Goal: Information Seeking & Learning: Check status

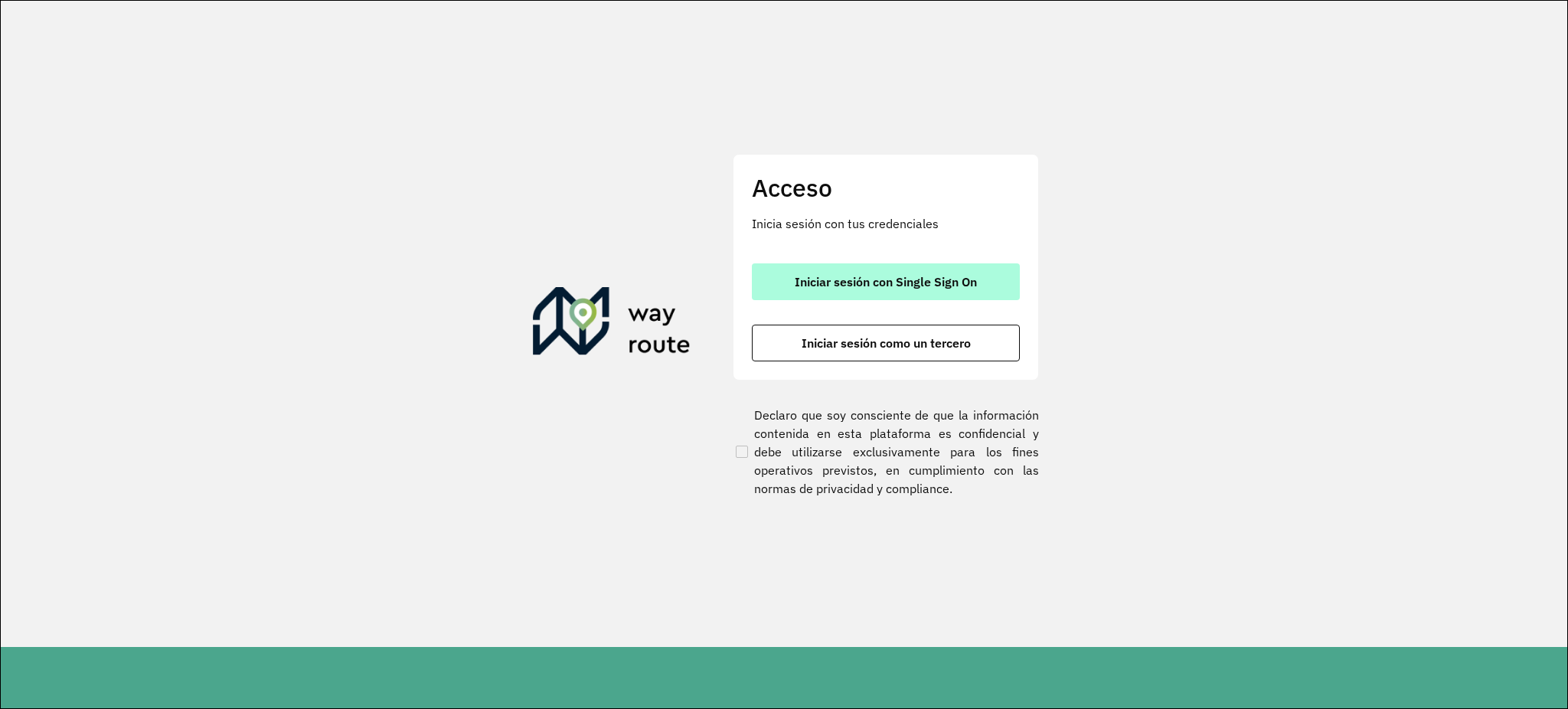
click at [900, 286] on span "Iniciar sesión con Single Sign On" at bounding box center [887, 282] width 182 height 12
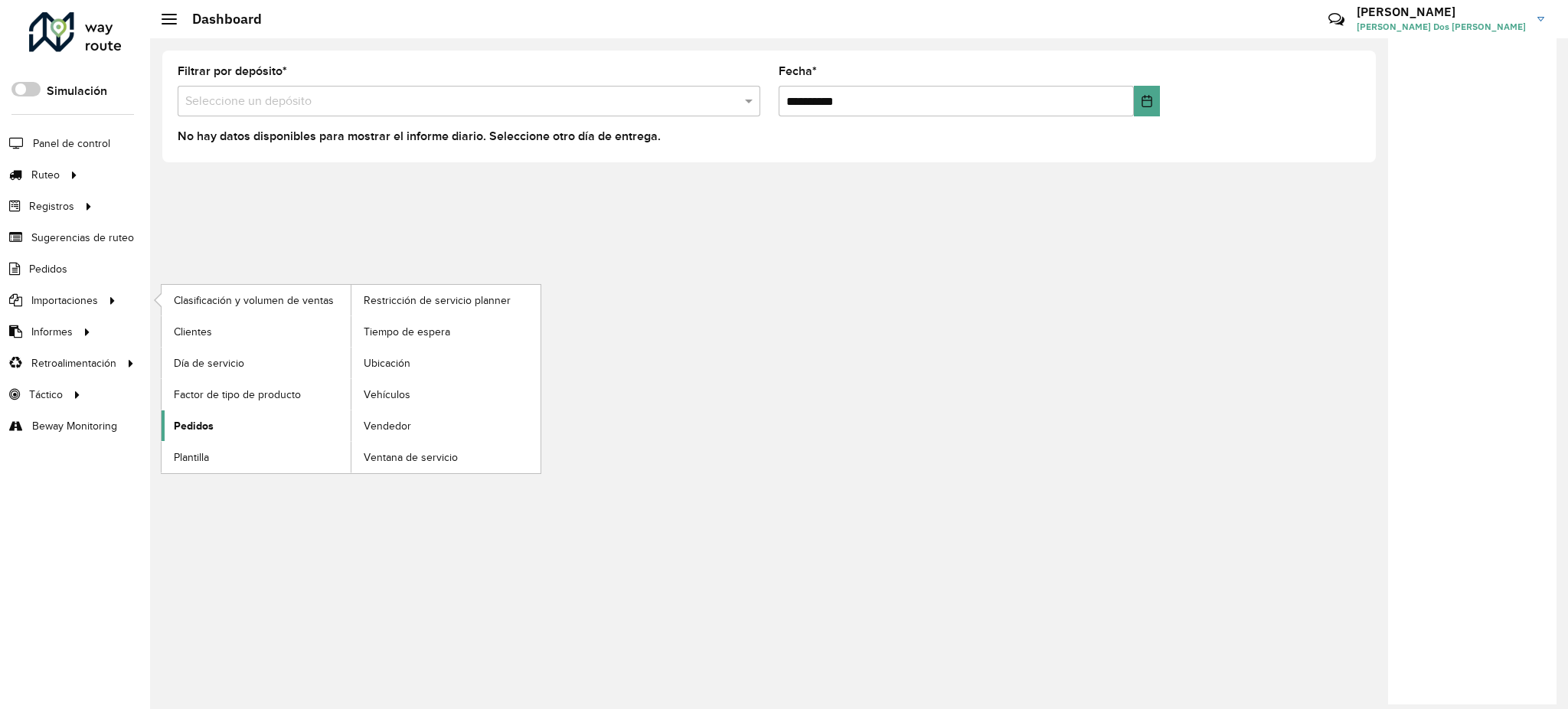
click at [192, 430] on span "Pedidos" at bounding box center [193, 426] width 40 height 16
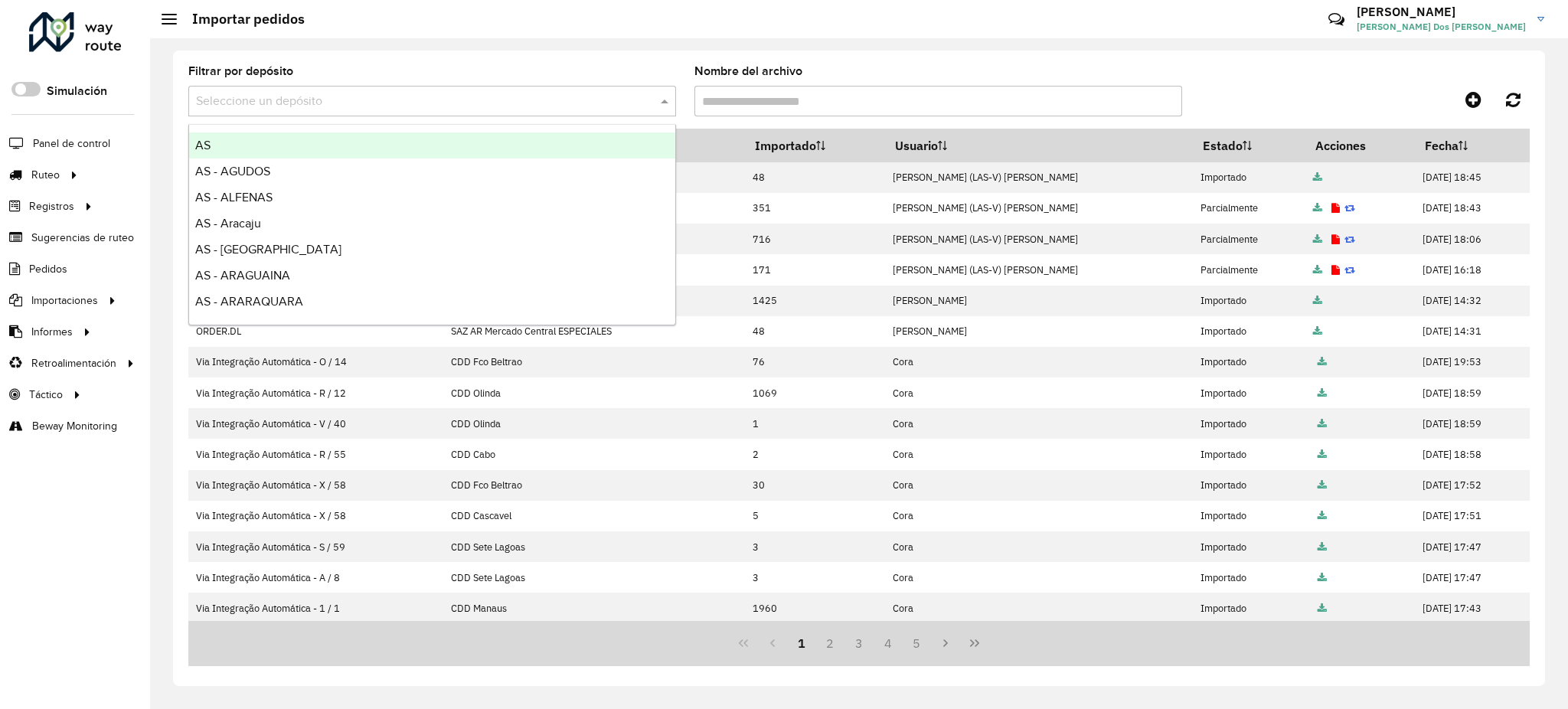
click at [429, 99] on input "text" at bounding box center [418, 101] width 442 height 19
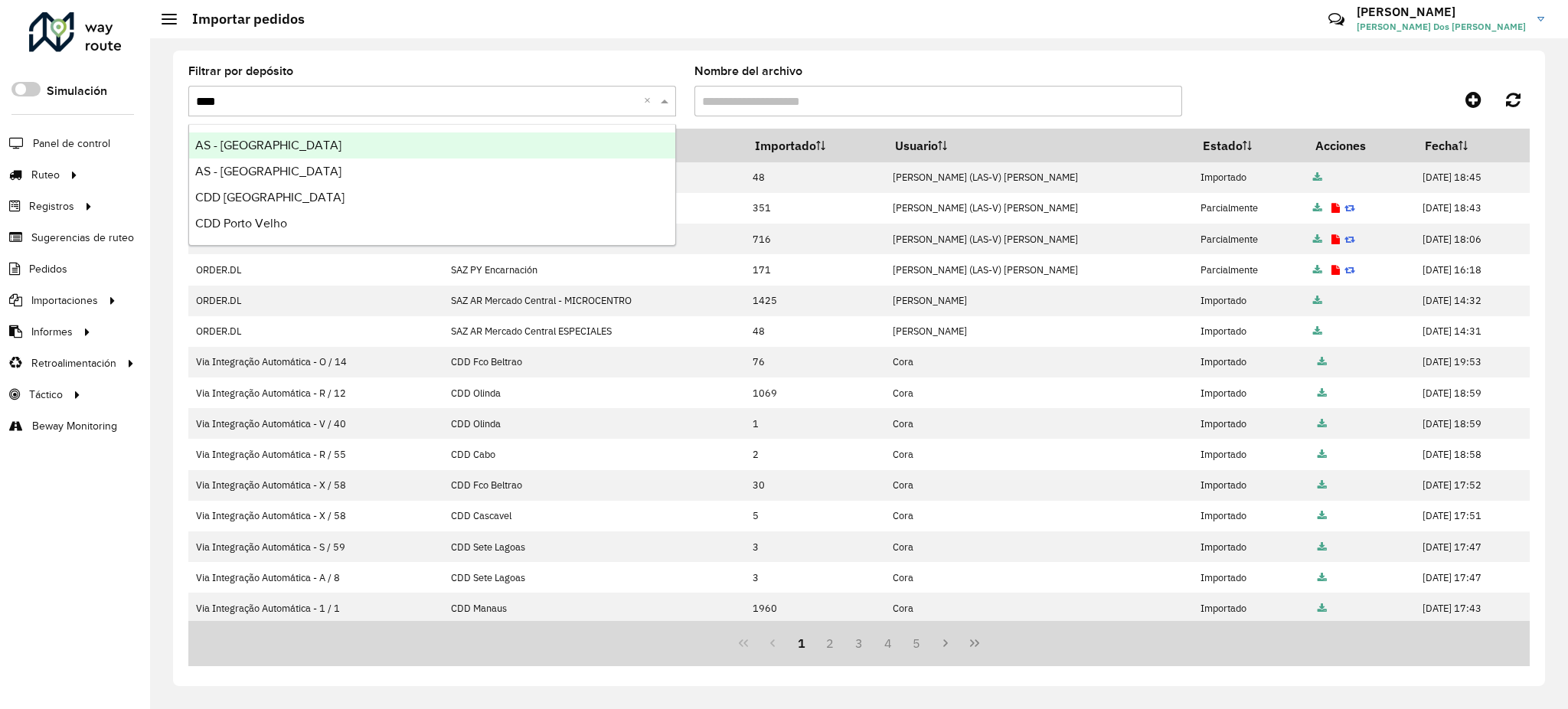
type input "*****"
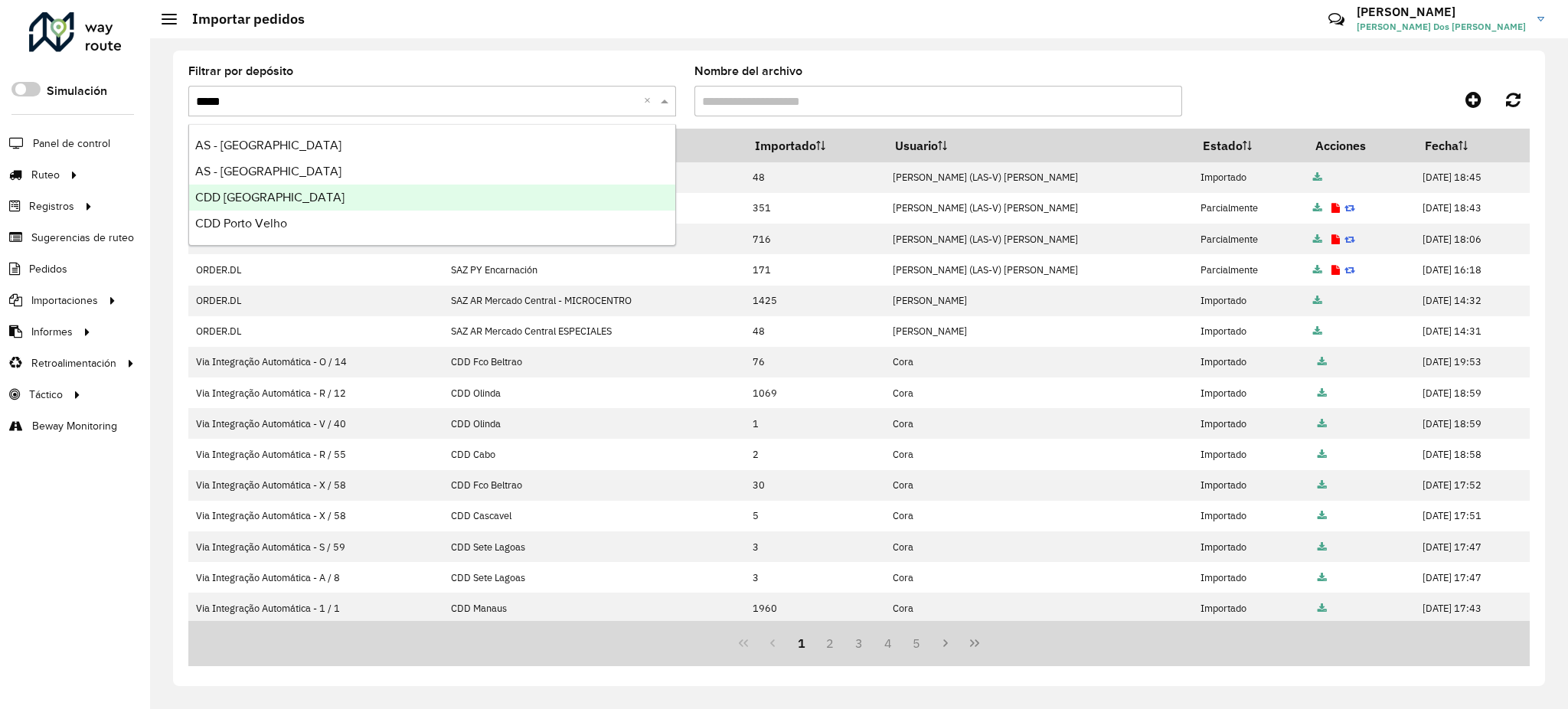
click at [375, 193] on div "CDD [GEOGRAPHIC_DATA]" at bounding box center [432, 197] width 486 height 26
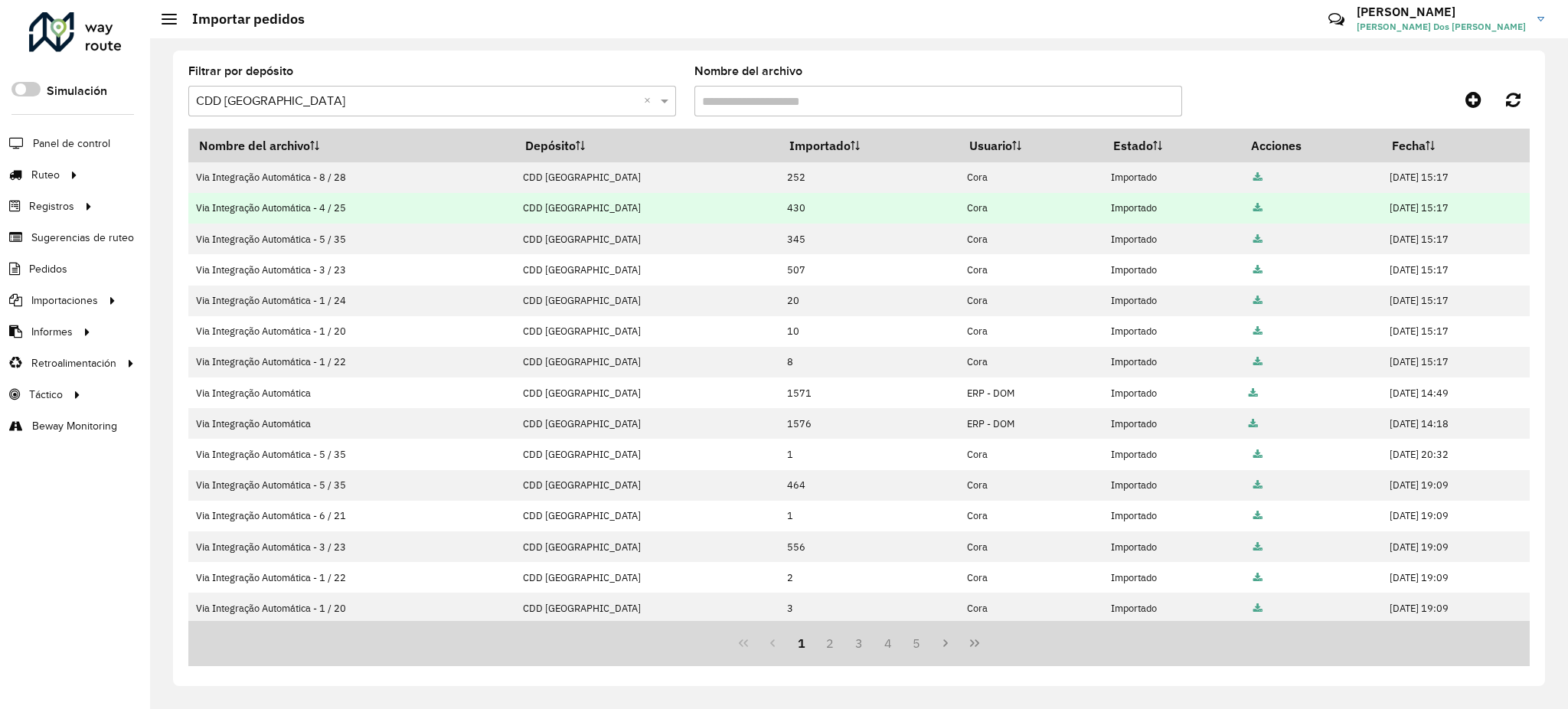
click at [1254, 207] on icon at bounding box center [1258, 208] width 9 height 10
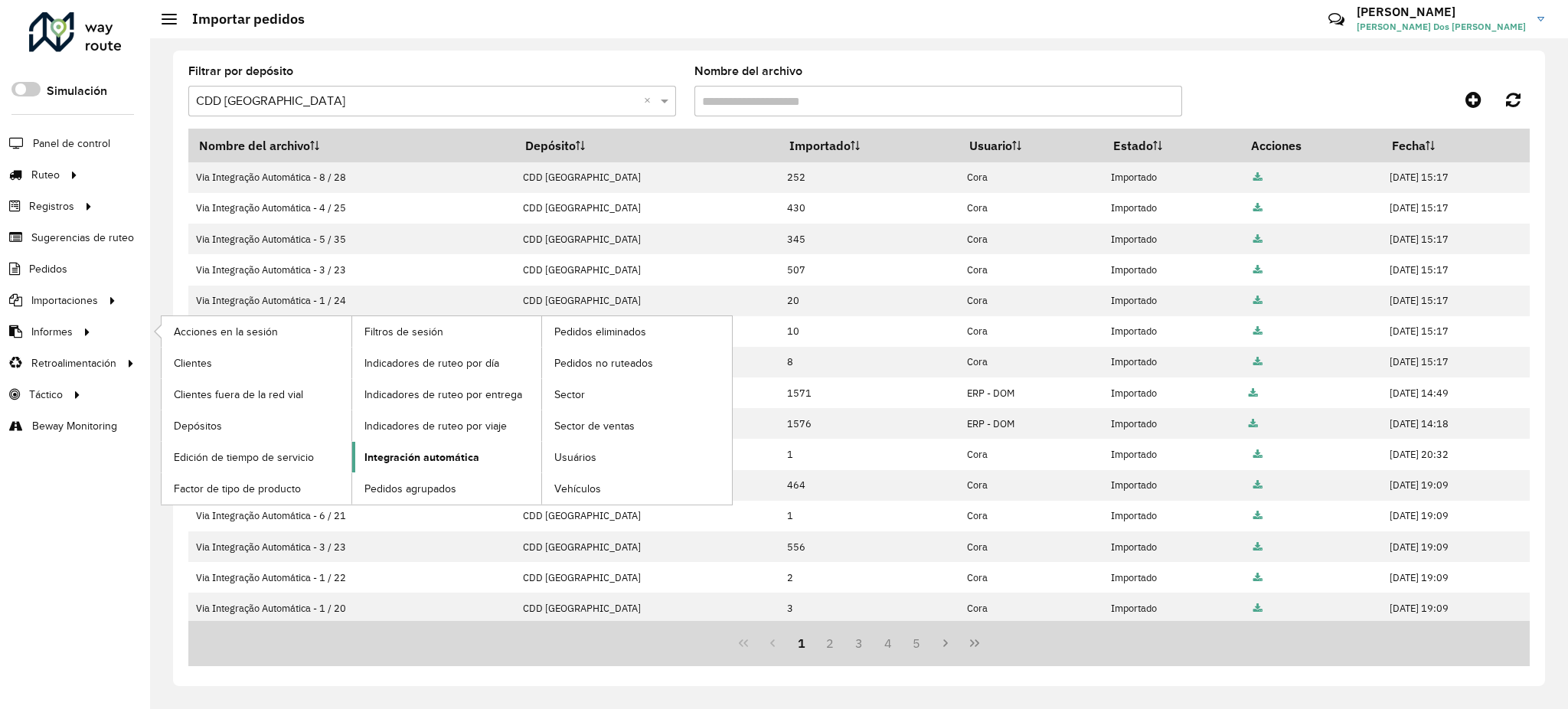
click at [435, 453] on span "Integración automática" at bounding box center [422, 457] width 115 height 16
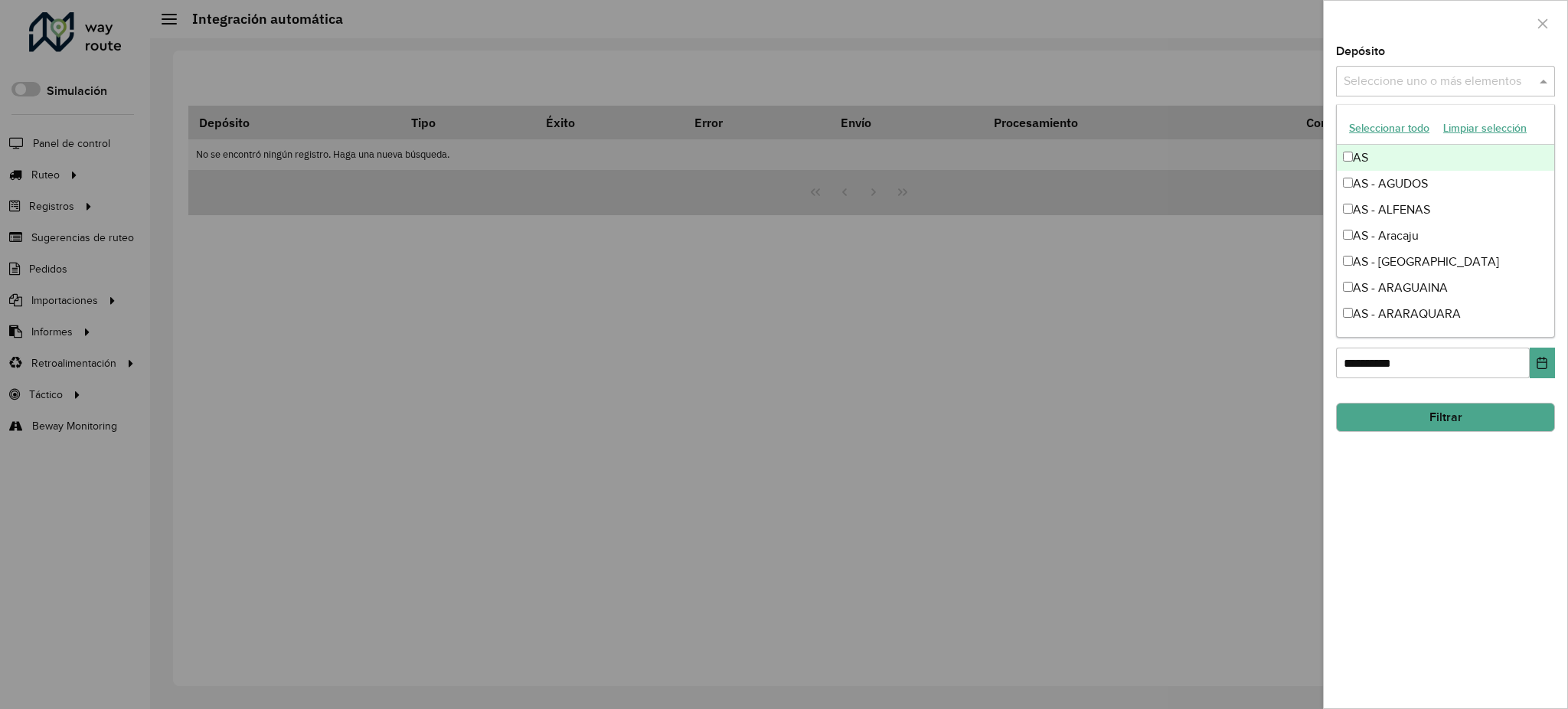
click at [1388, 72] on input "text" at bounding box center [1438, 81] width 196 height 19
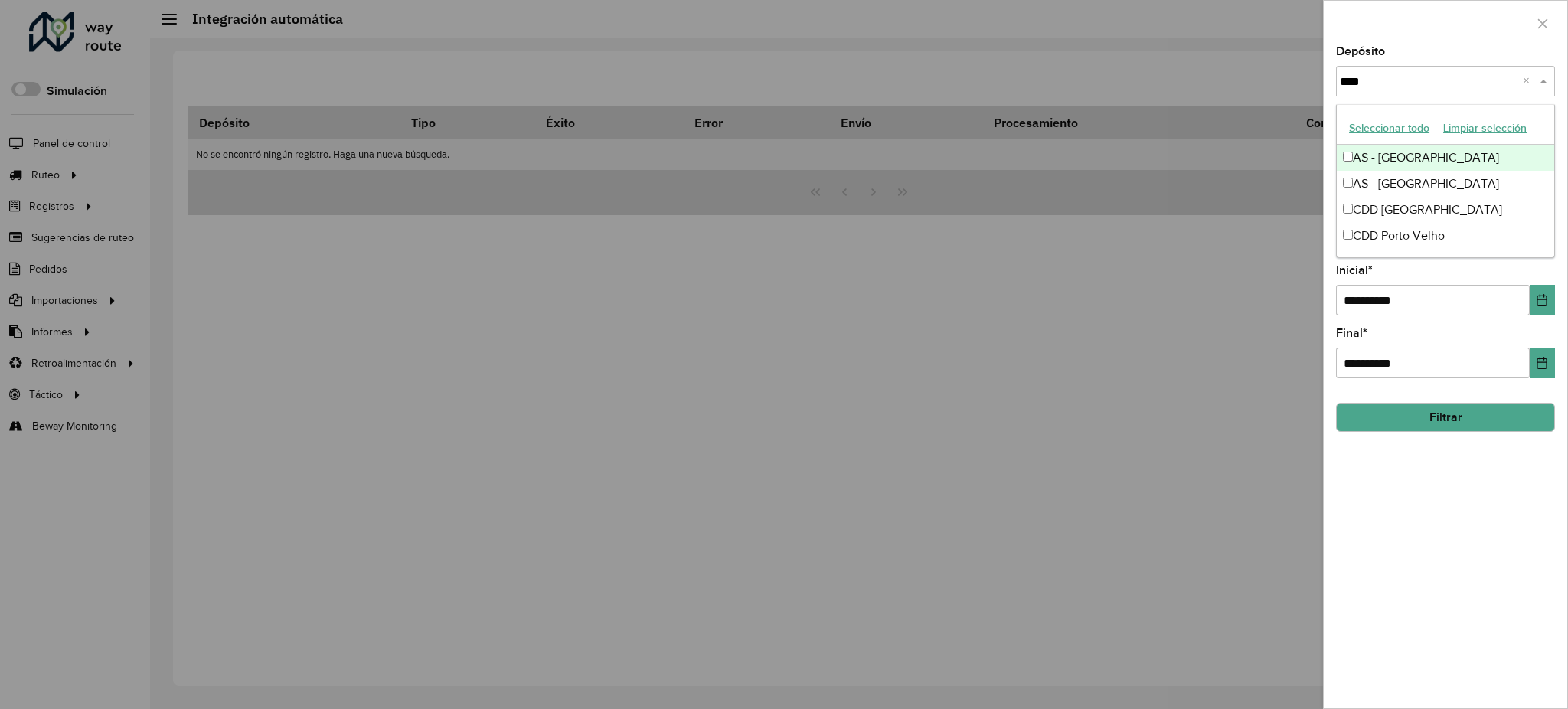
type input "*****"
click at [1425, 207] on div "CDD [GEOGRAPHIC_DATA]" at bounding box center [1445, 209] width 217 height 26
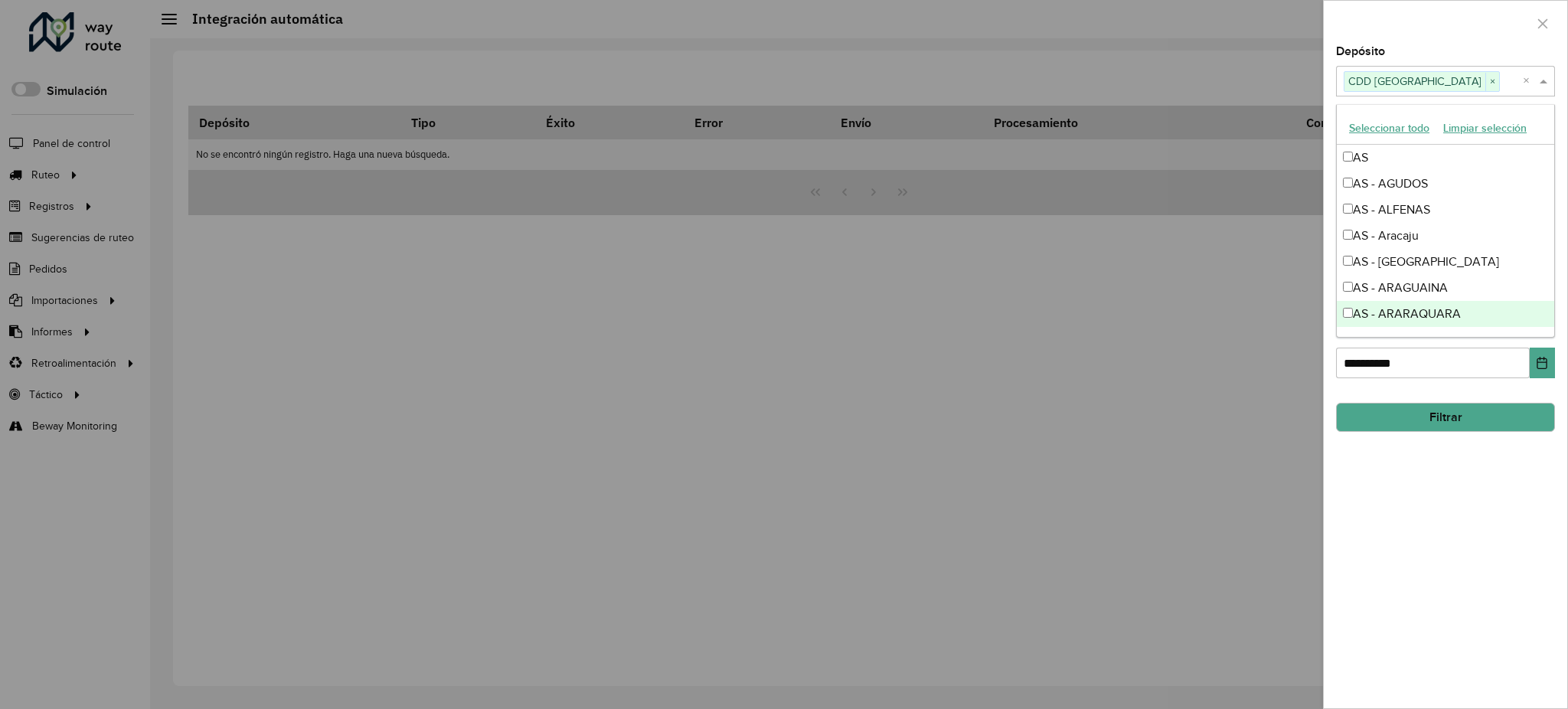
click at [1444, 476] on div "**********" at bounding box center [1446, 377] width 244 height 662
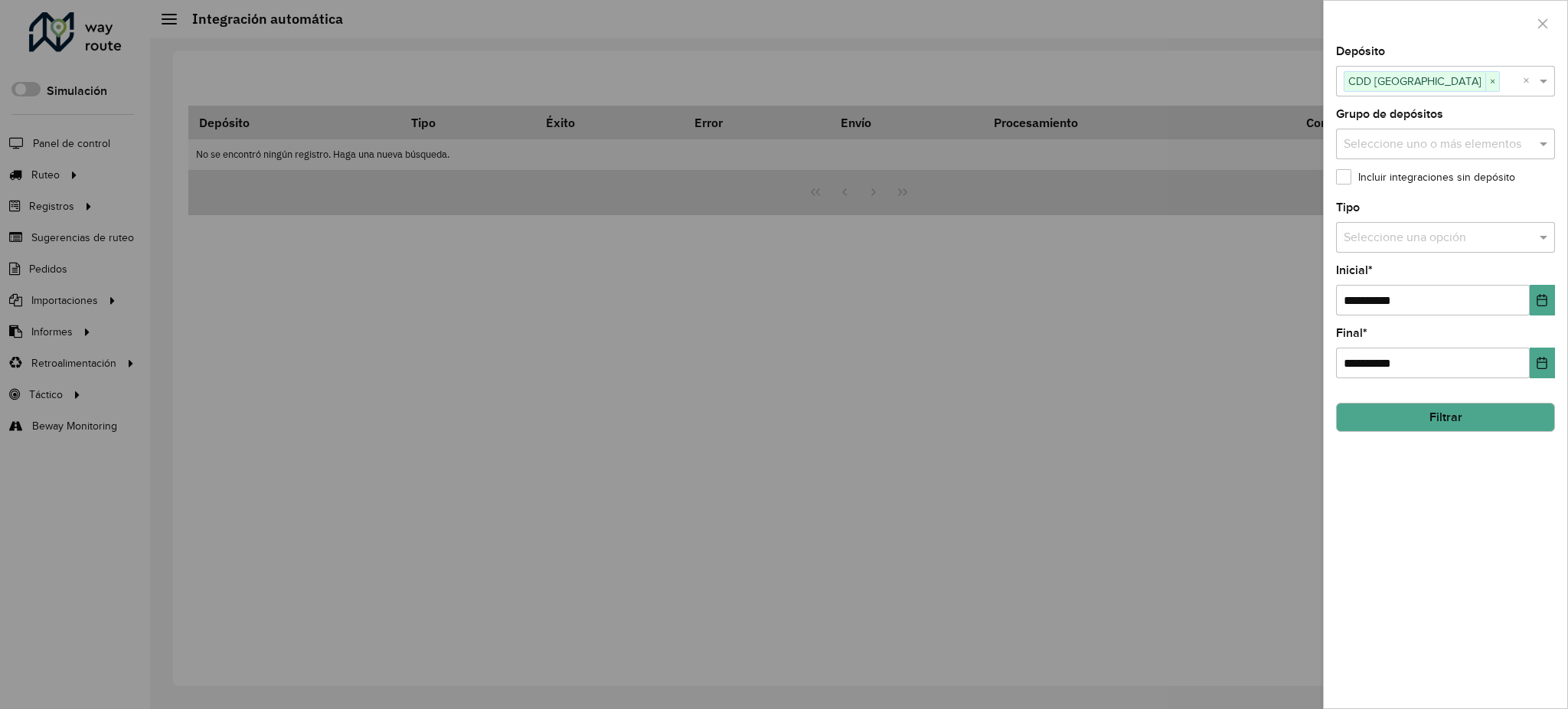
click at [1508, 242] on input "text" at bounding box center [1430, 238] width 174 height 19
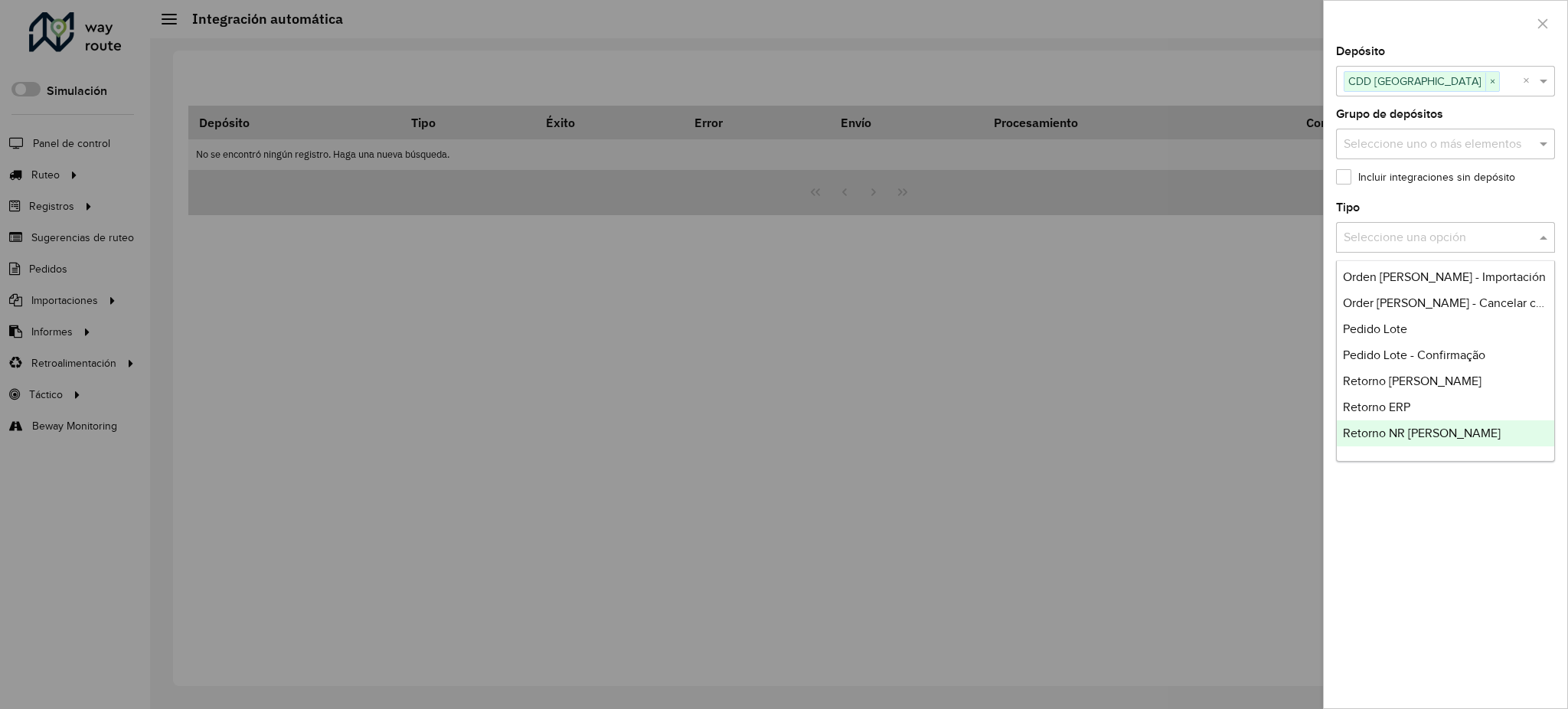
scroll to position [261, 0]
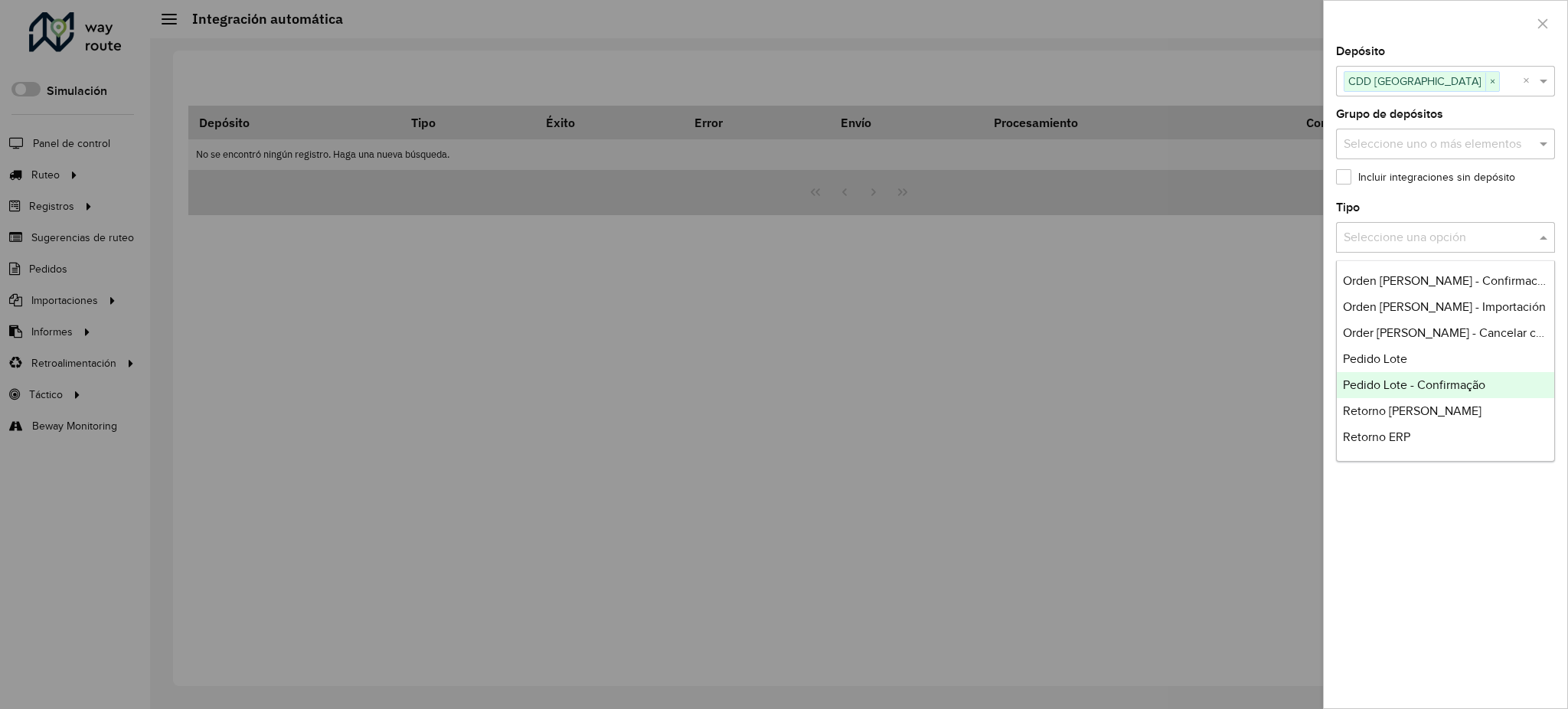
click at [1471, 389] on span "Pedido Lote - Confirmação" at bounding box center [1414, 384] width 143 height 13
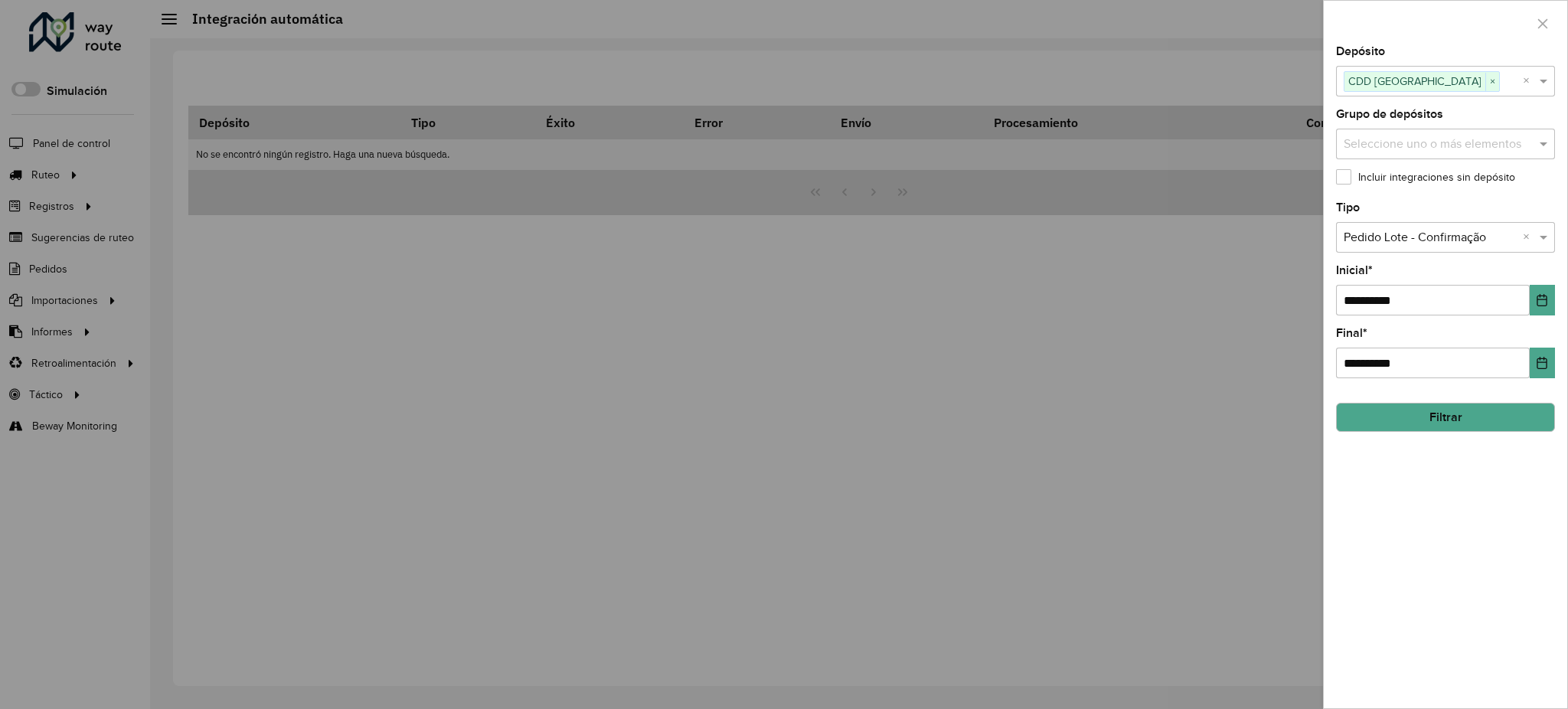
click at [1450, 414] on button "Filtrar" at bounding box center [1445, 416] width 219 height 29
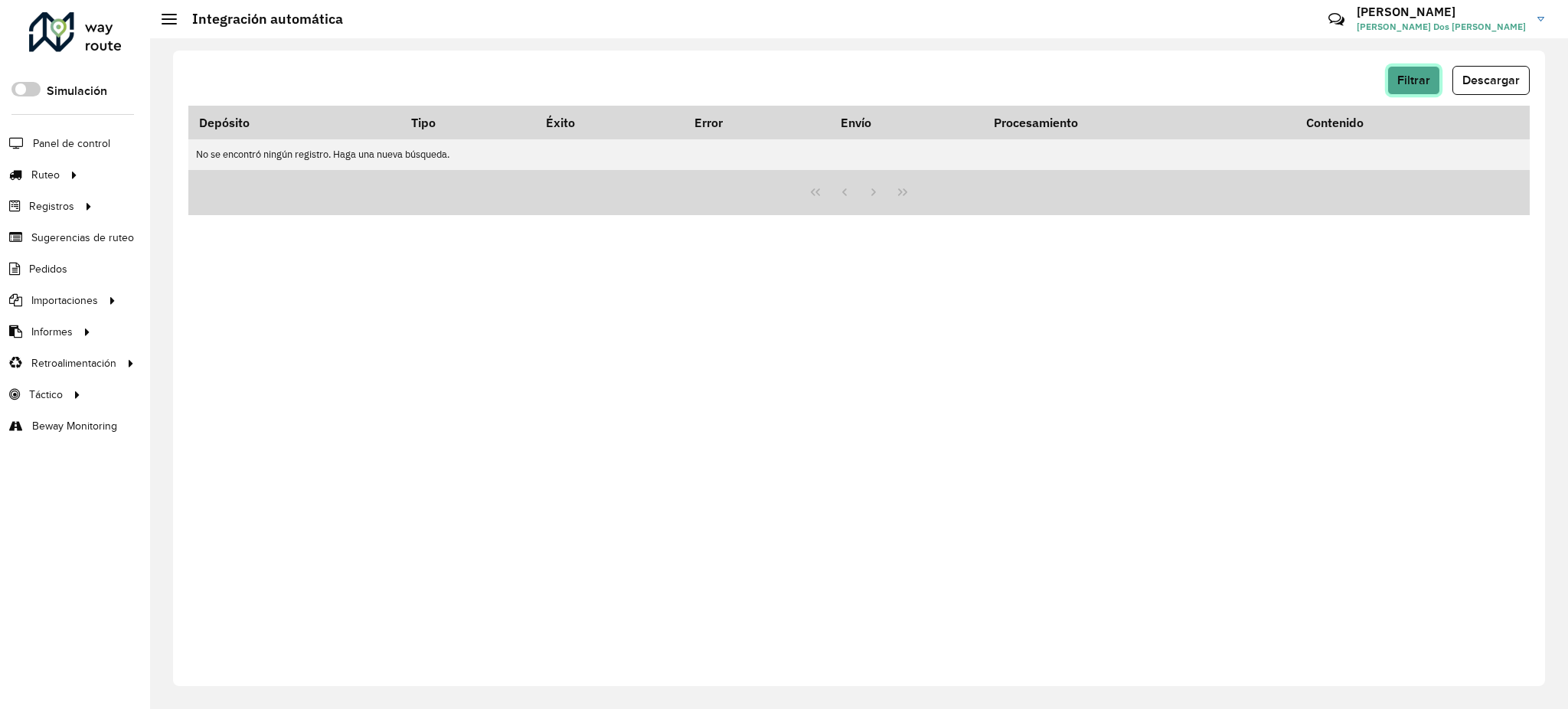
click at [1418, 76] on span "Filtrar" at bounding box center [1413, 79] width 33 height 13
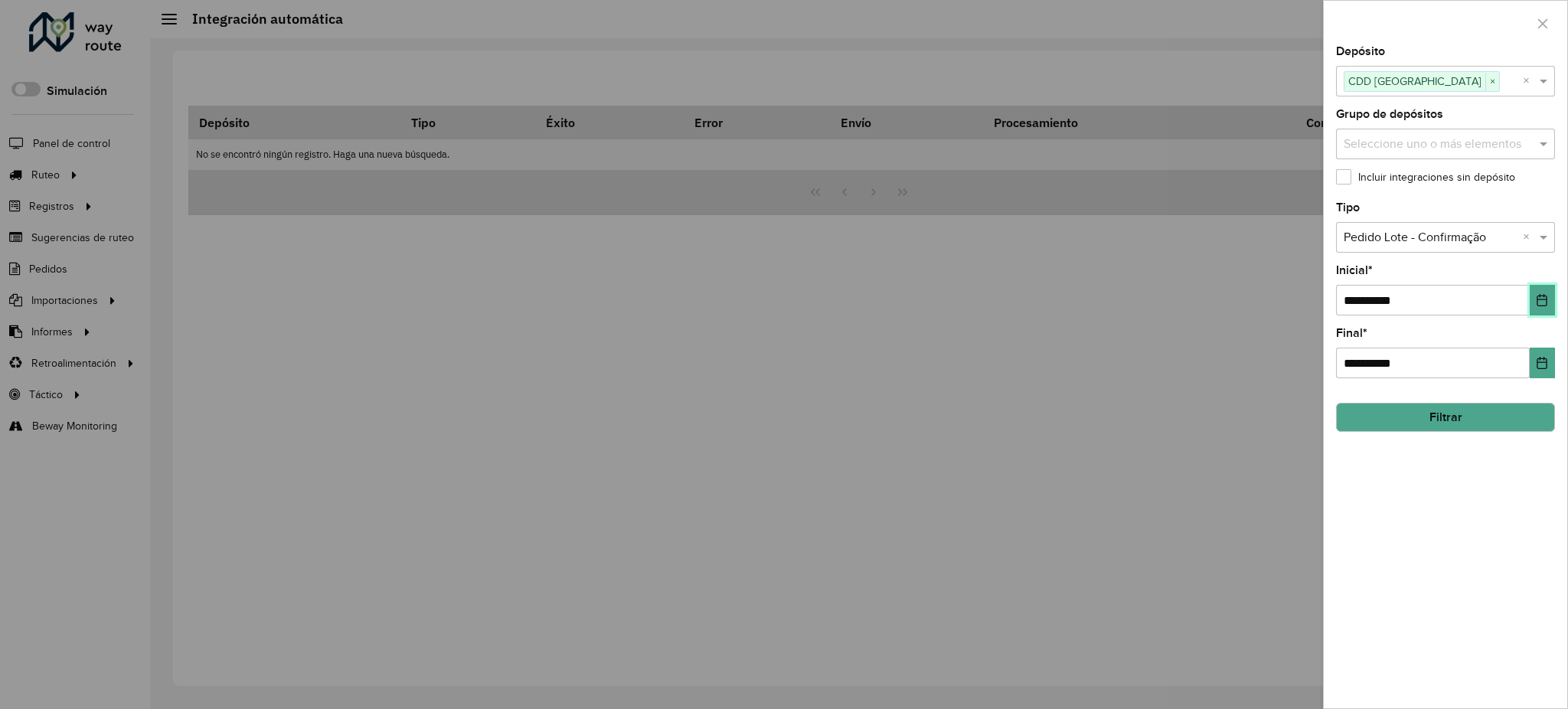
click at [1534, 297] on button "Choose Date" at bounding box center [1542, 299] width 25 height 31
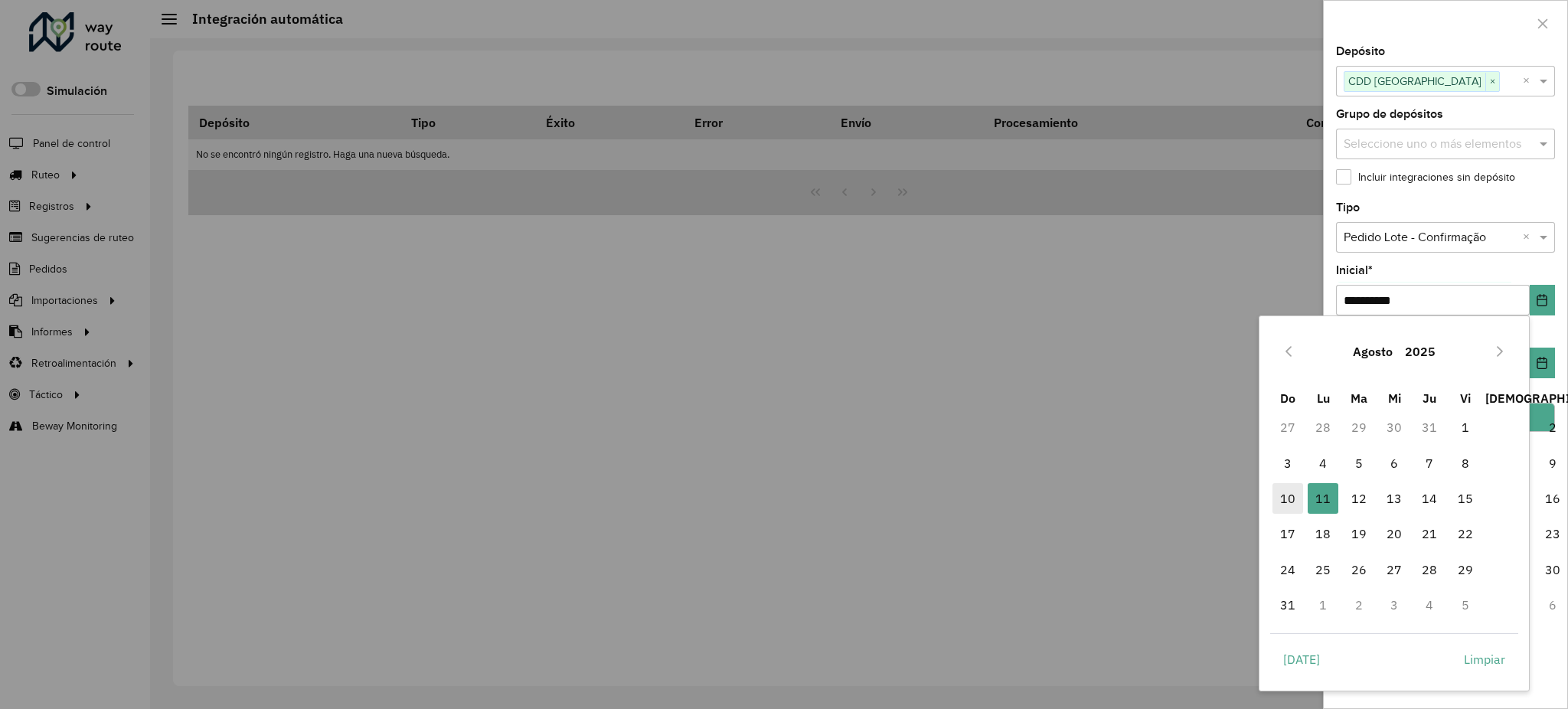
click at [1285, 493] on span "10" at bounding box center [1287, 498] width 31 height 31
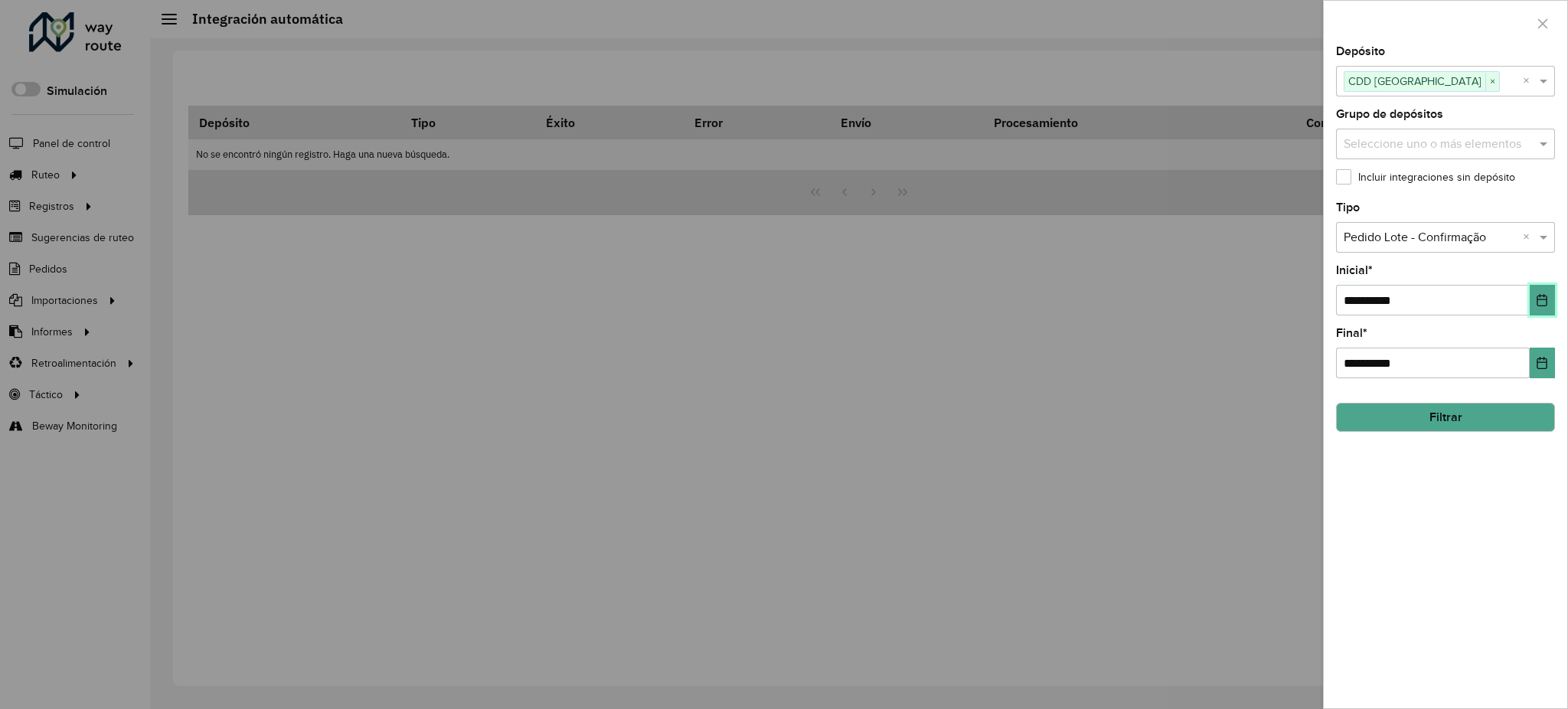
drag, startPoint x: 1533, startPoint y: 302, endPoint x: 1528, endPoint y: 312, distance: 11.2
click at [1533, 301] on button "Choose Date" at bounding box center [1542, 299] width 25 height 31
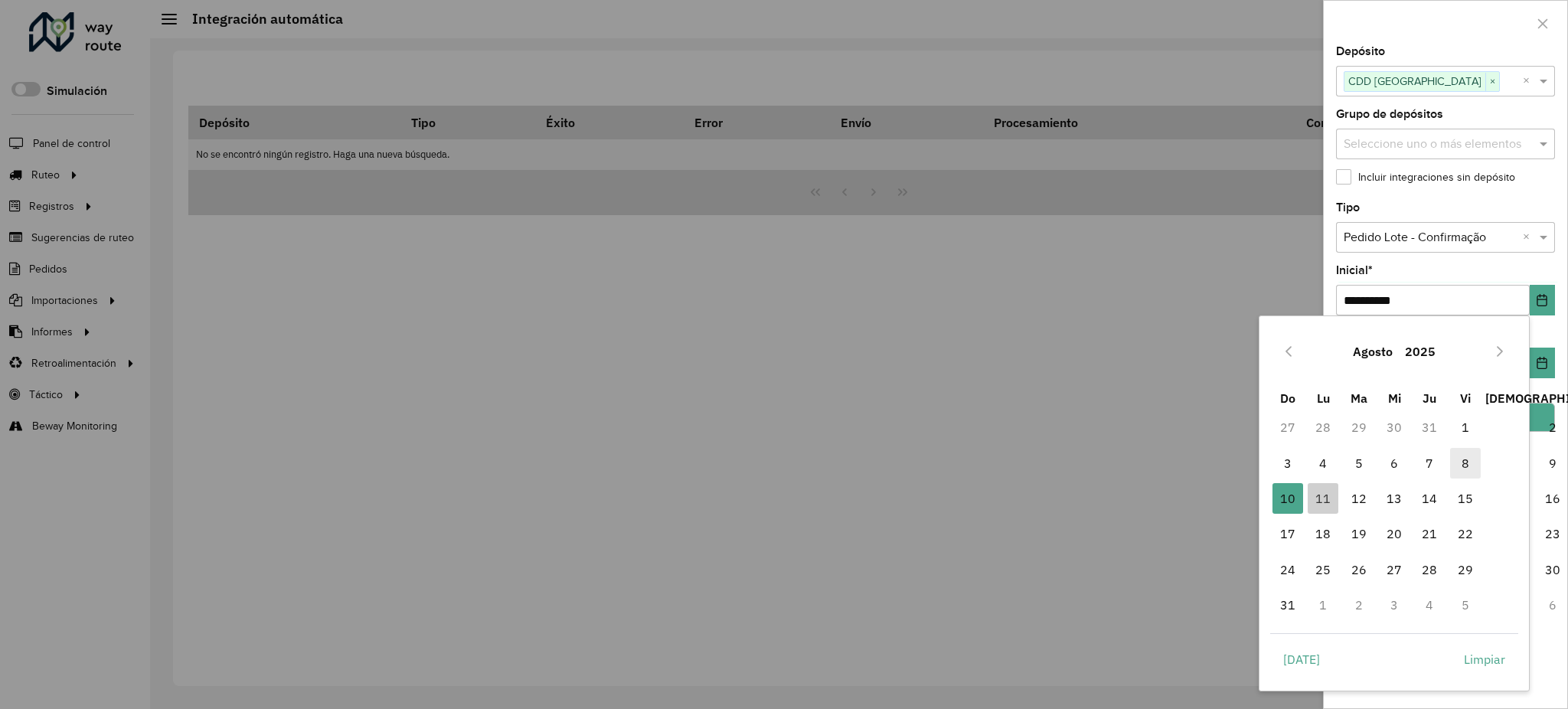
click at [1460, 469] on span "8" at bounding box center [1465, 463] width 31 height 31
type input "**********"
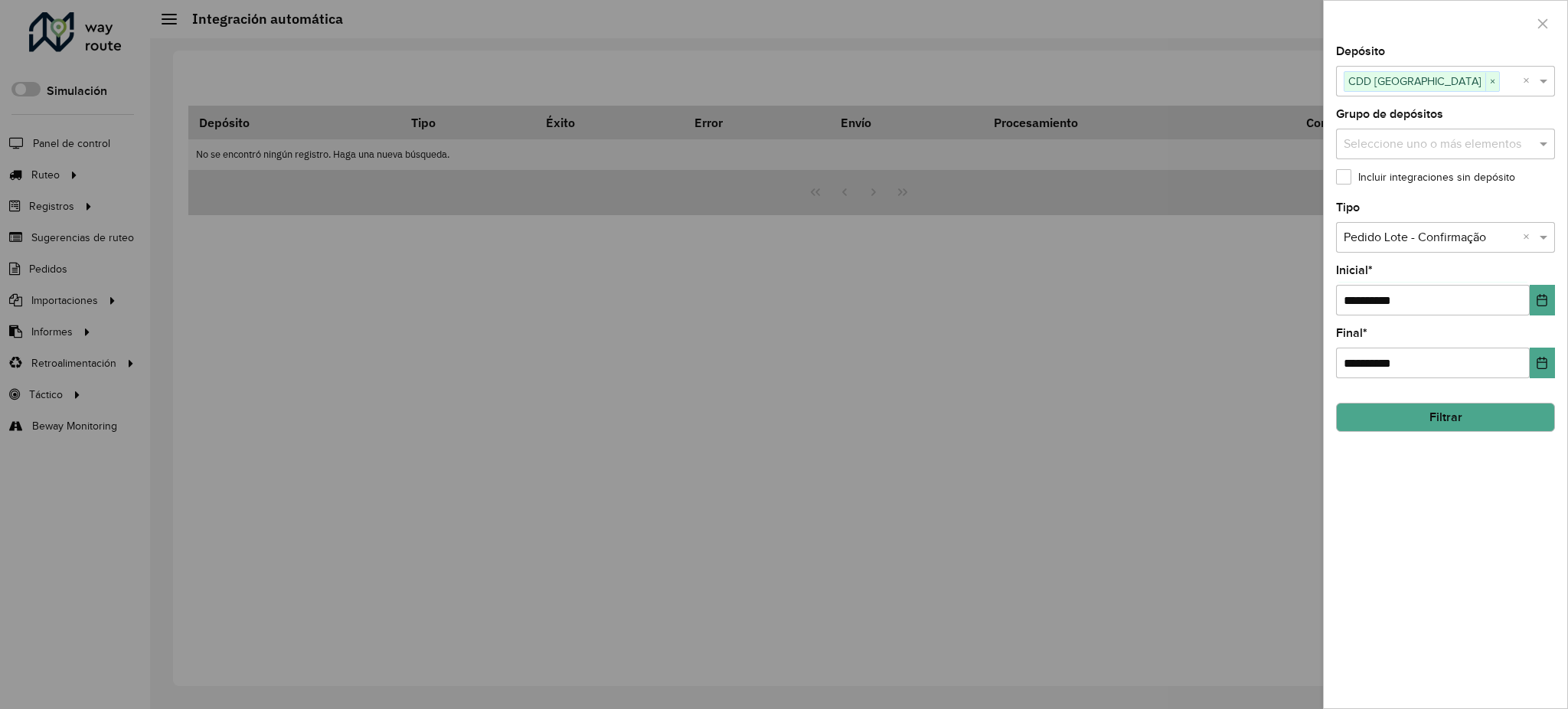
click at [1472, 425] on button "Filtrar" at bounding box center [1445, 416] width 219 height 29
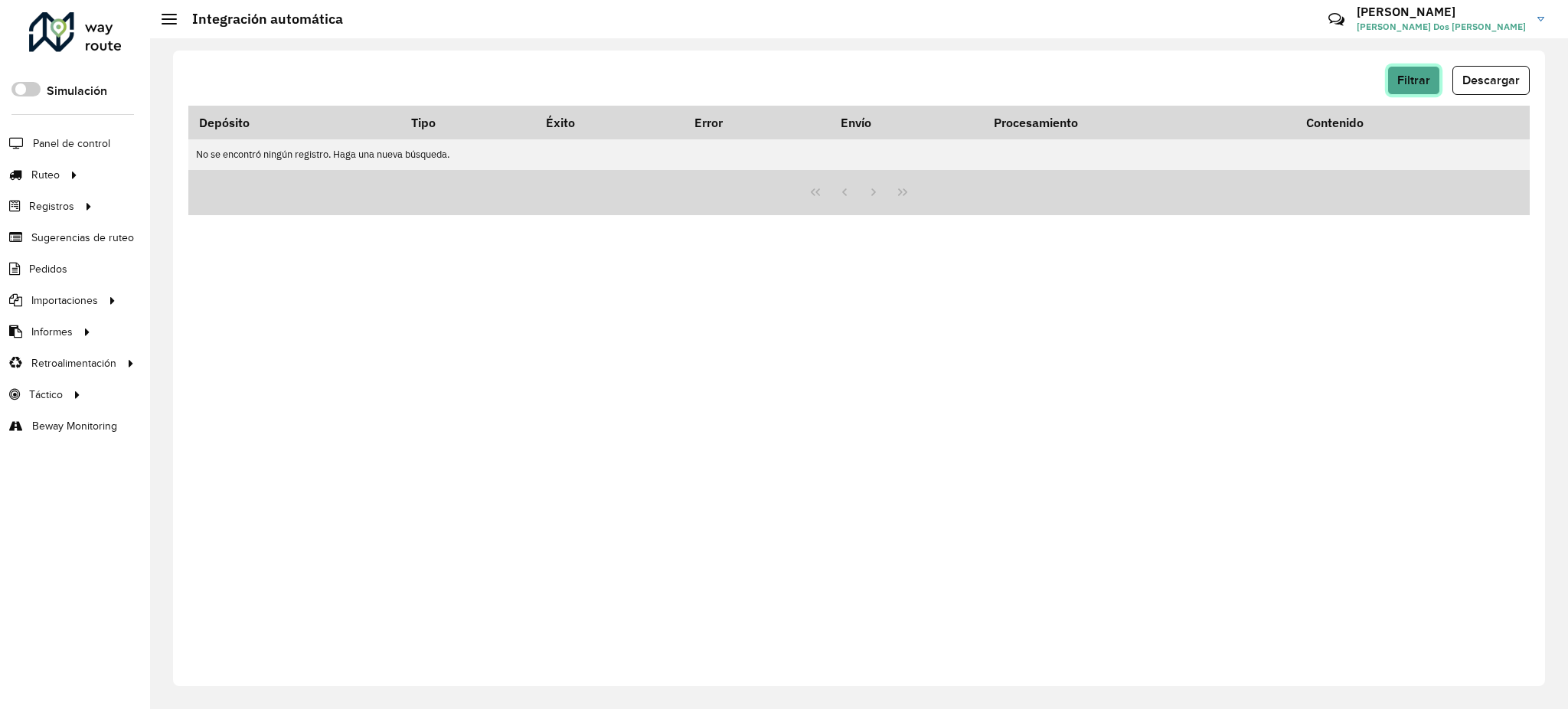
click at [1410, 94] on button "Filtrar" at bounding box center [1413, 79] width 53 height 29
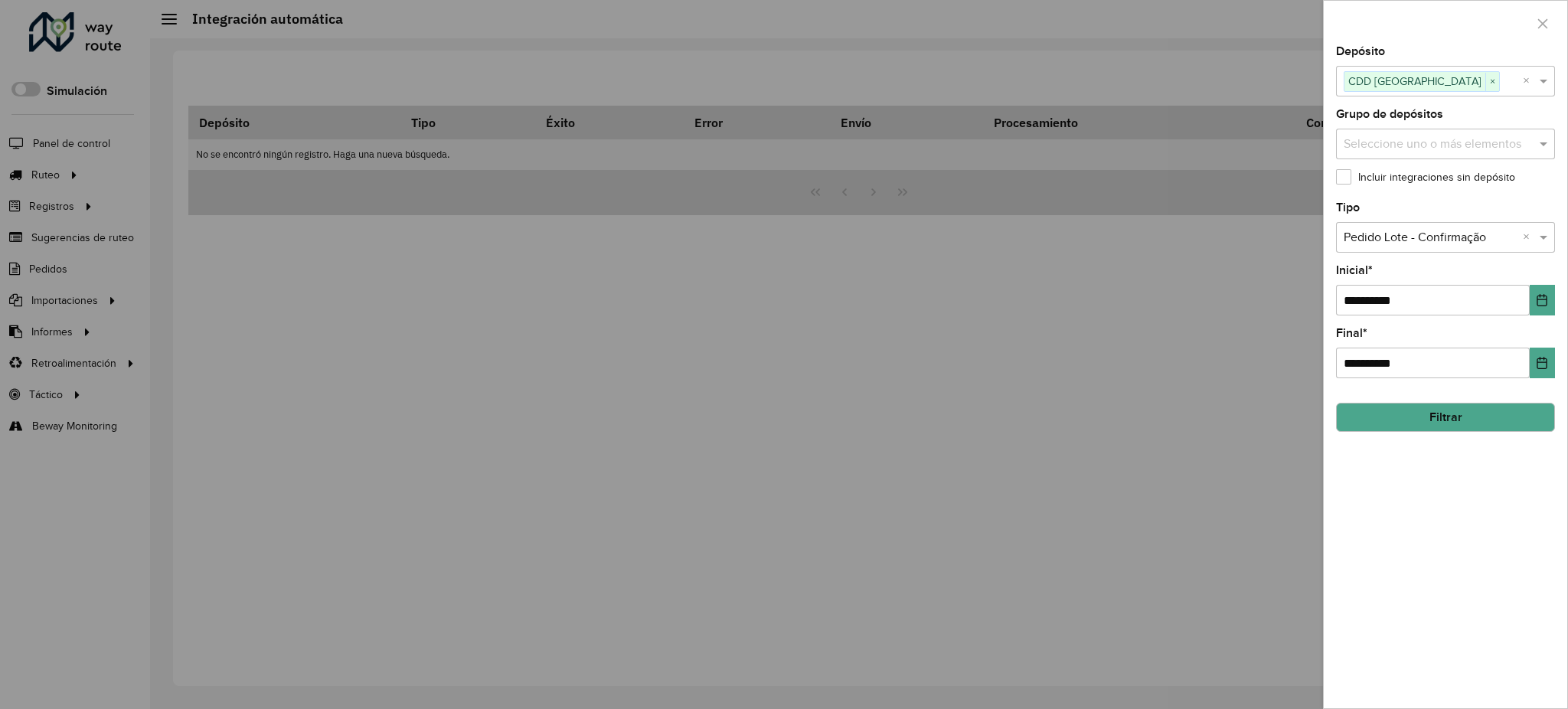
click at [1423, 178] on label "Incluir integraciones sin depósito" at bounding box center [1425, 177] width 180 height 16
click at [1439, 406] on button "Filtrar" at bounding box center [1445, 416] width 219 height 29
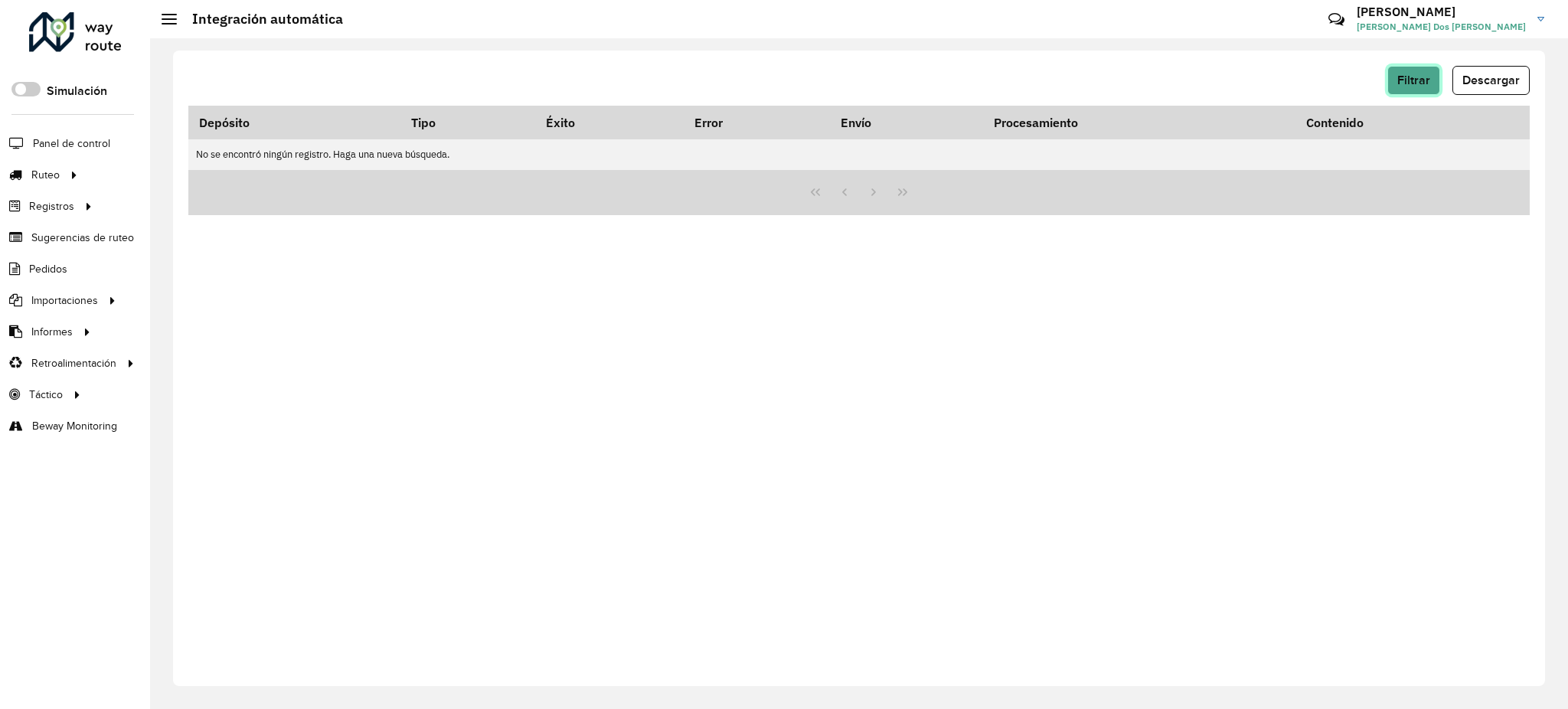
click at [1422, 78] on span "Filtrar" at bounding box center [1413, 79] width 33 height 13
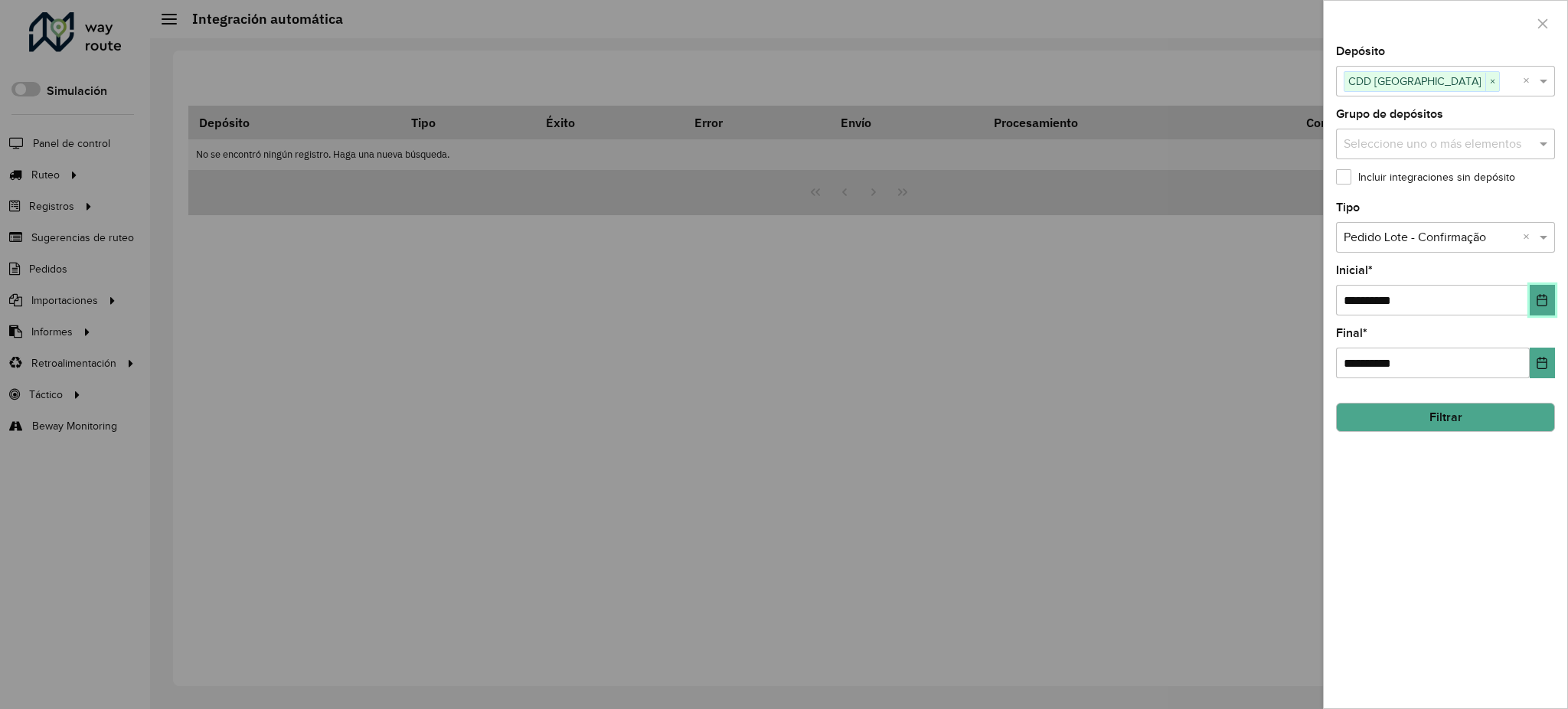
click at [1547, 295] on icon "Choose Date" at bounding box center [1543, 300] width 10 height 12
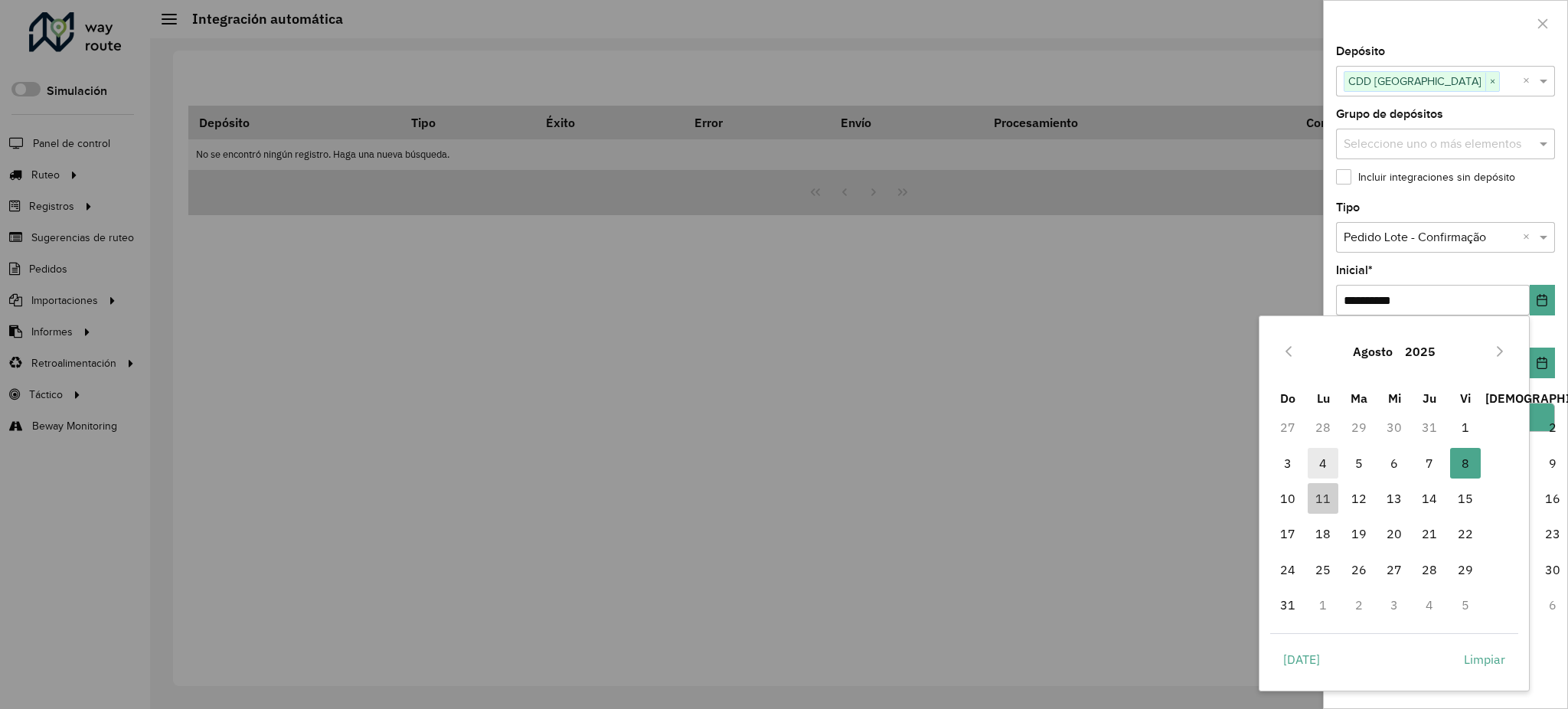
click at [1325, 463] on span "4" at bounding box center [1323, 463] width 31 height 31
type input "**********"
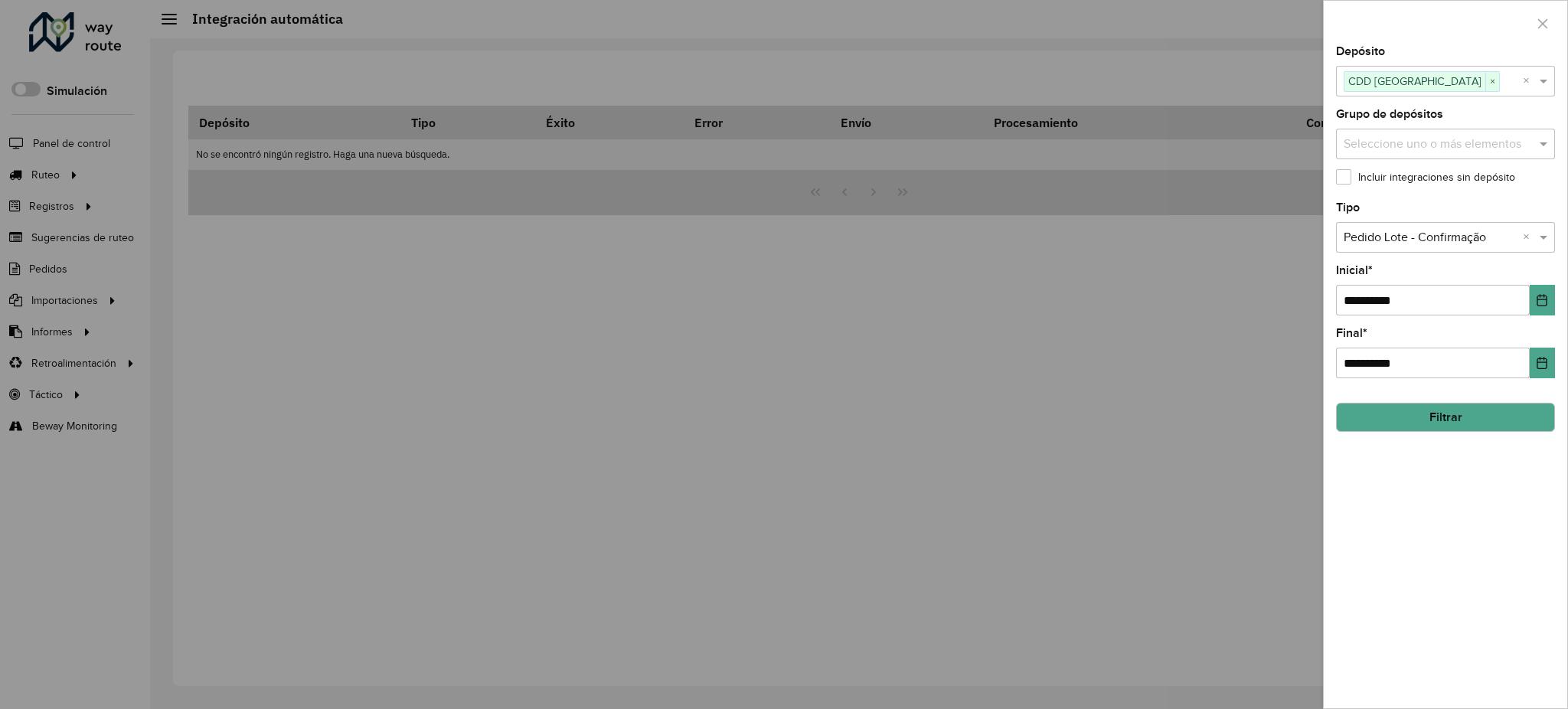
click at [1417, 414] on button "Filtrar" at bounding box center [1445, 416] width 219 height 29
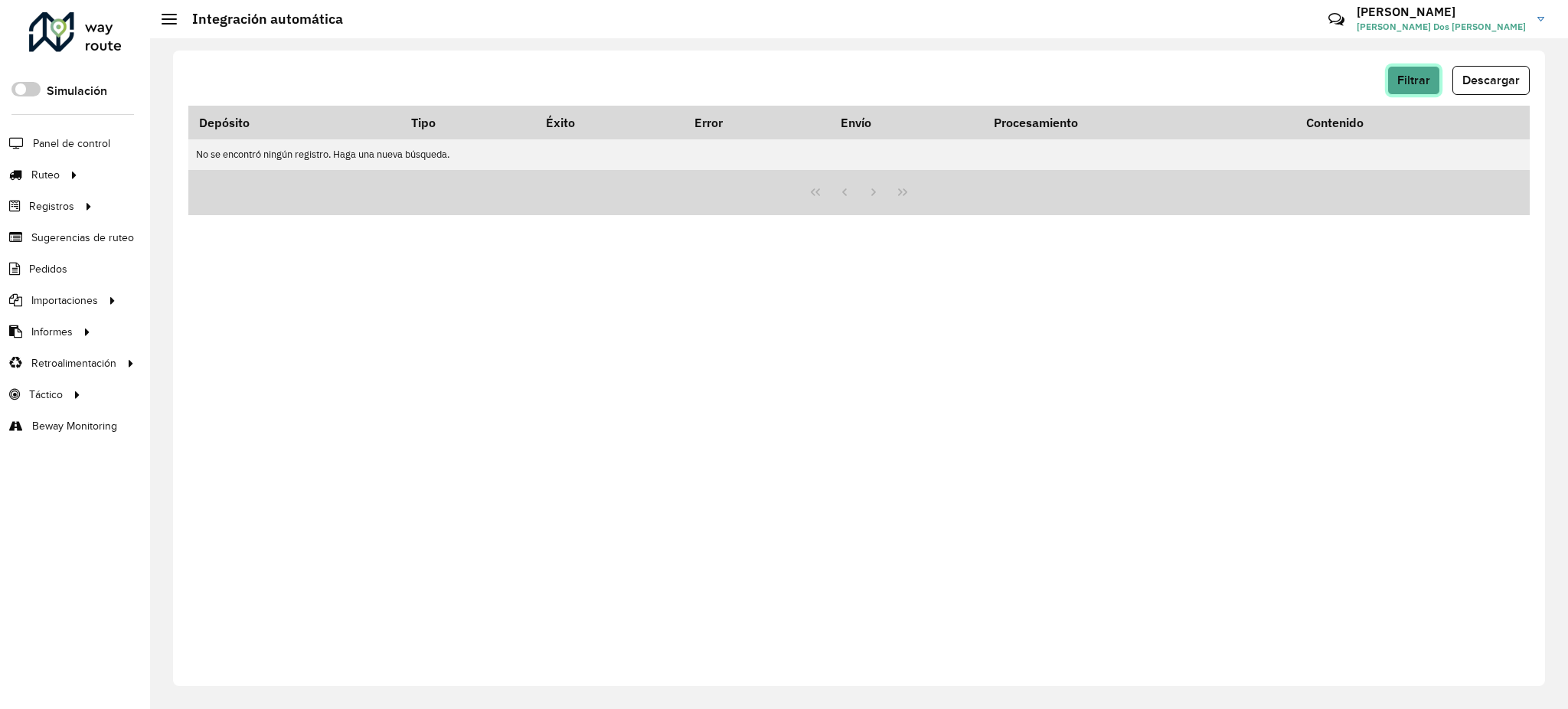
click at [1396, 71] on button "Filtrar" at bounding box center [1413, 79] width 53 height 29
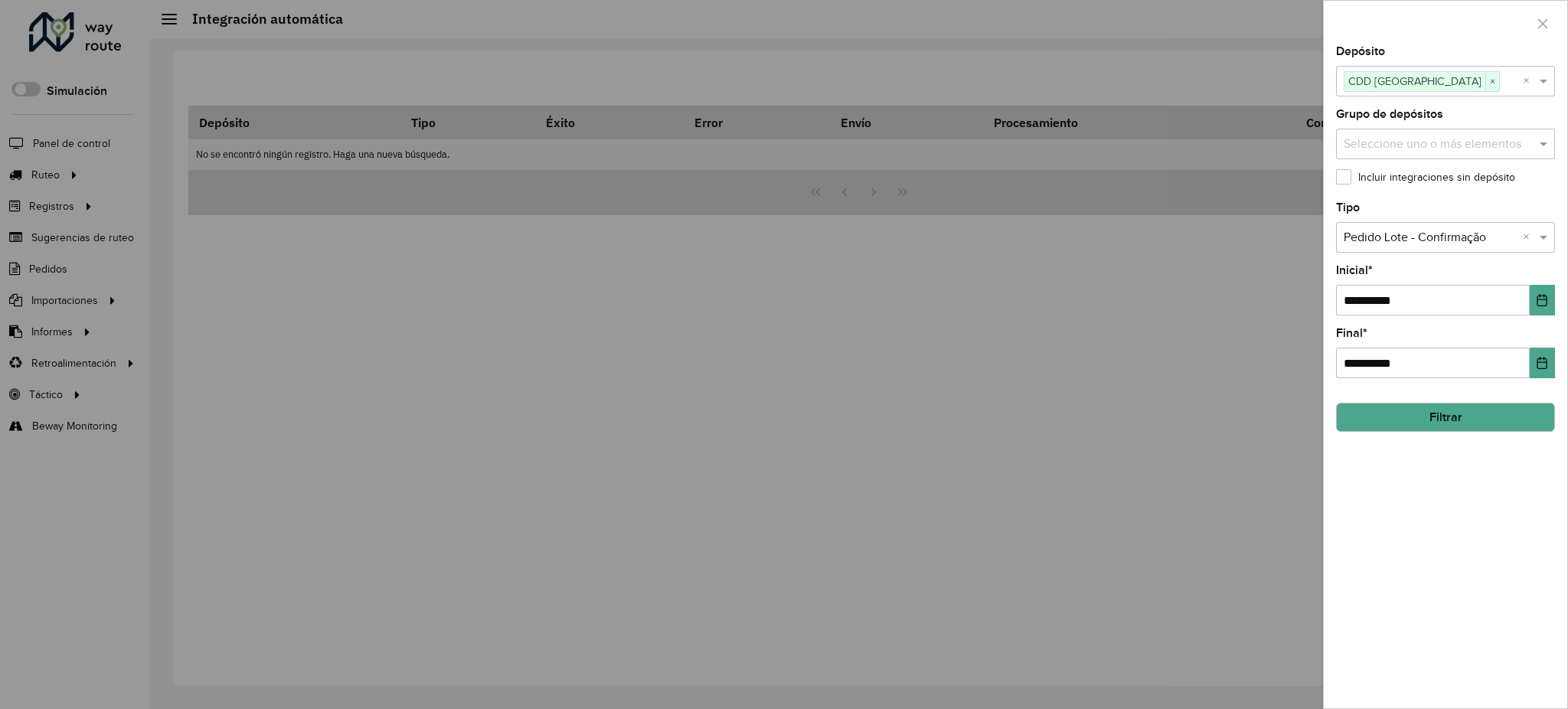
click at [1461, 242] on input "text" at bounding box center [1430, 238] width 174 height 19
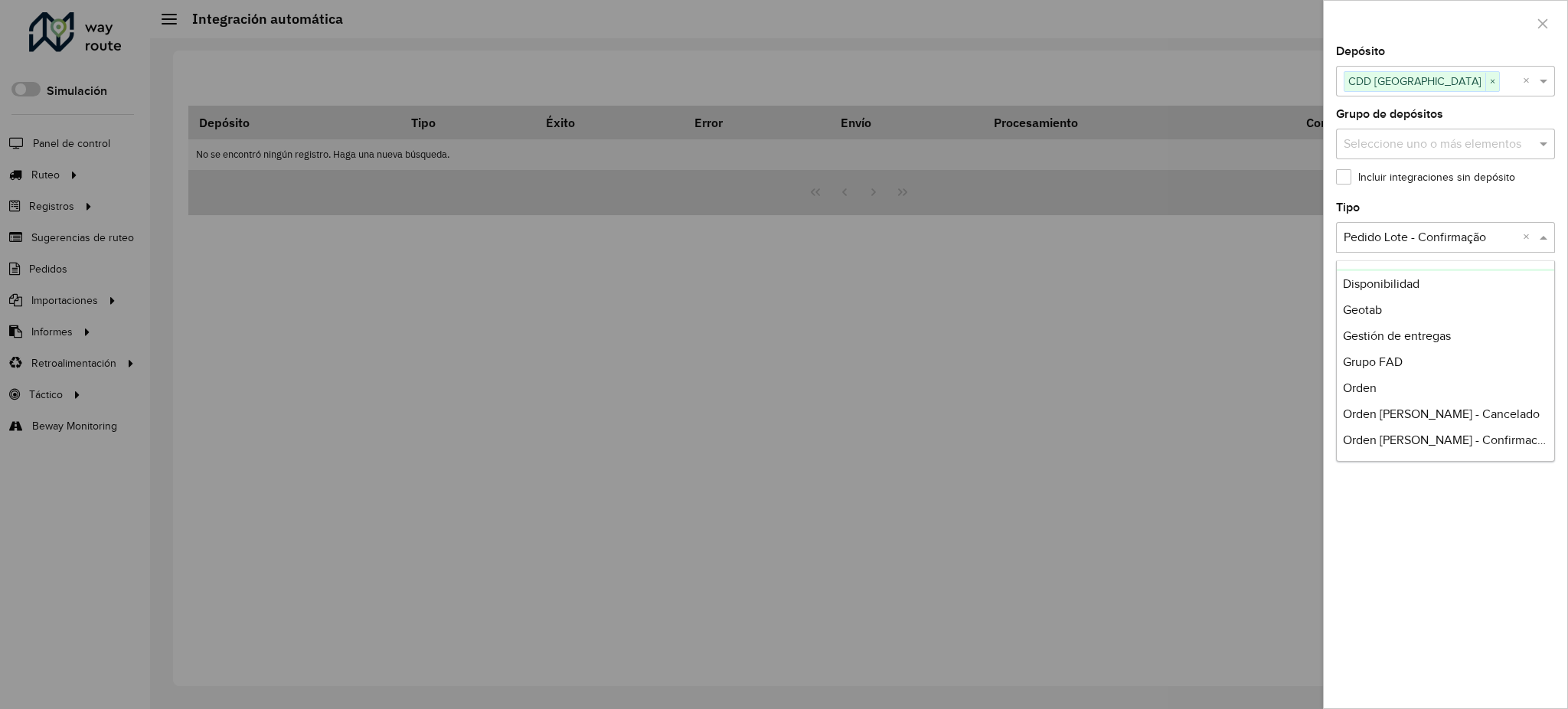
scroll to position [203, 0]
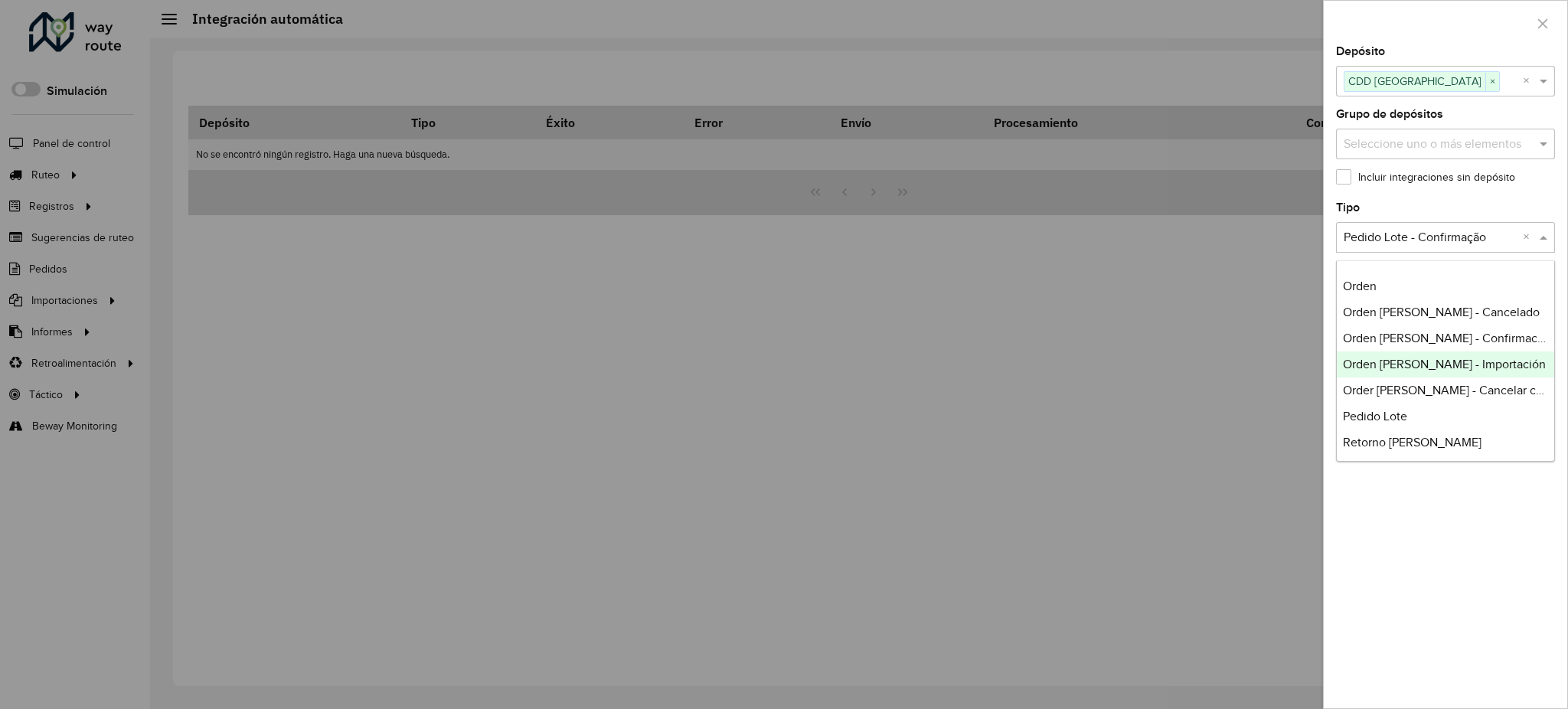
click at [1452, 366] on span "Orden [PERSON_NAME] - Importación" at bounding box center [1444, 364] width 203 height 13
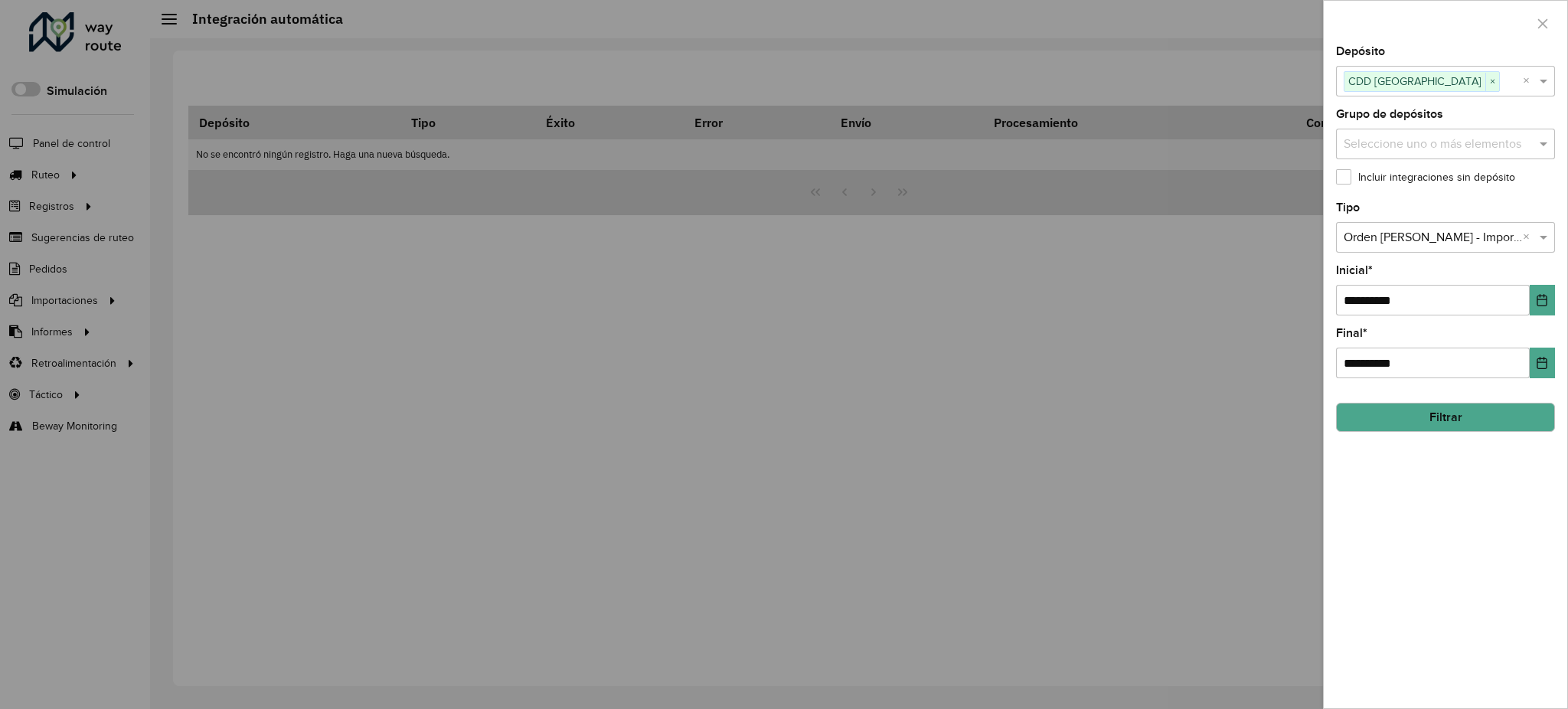
click at [1430, 412] on button "Filtrar" at bounding box center [1445, 416] width 219 height 29
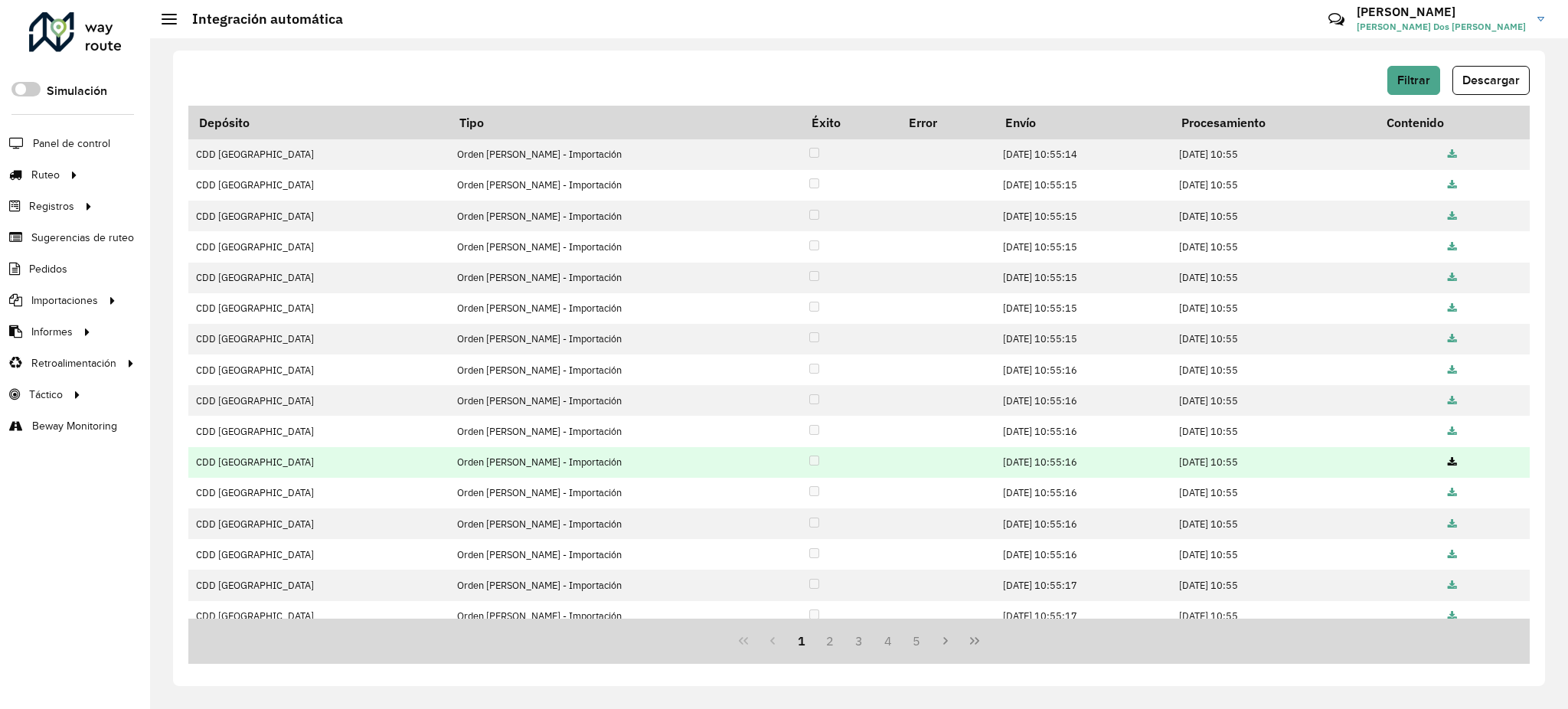
scroll to position [136, 0]
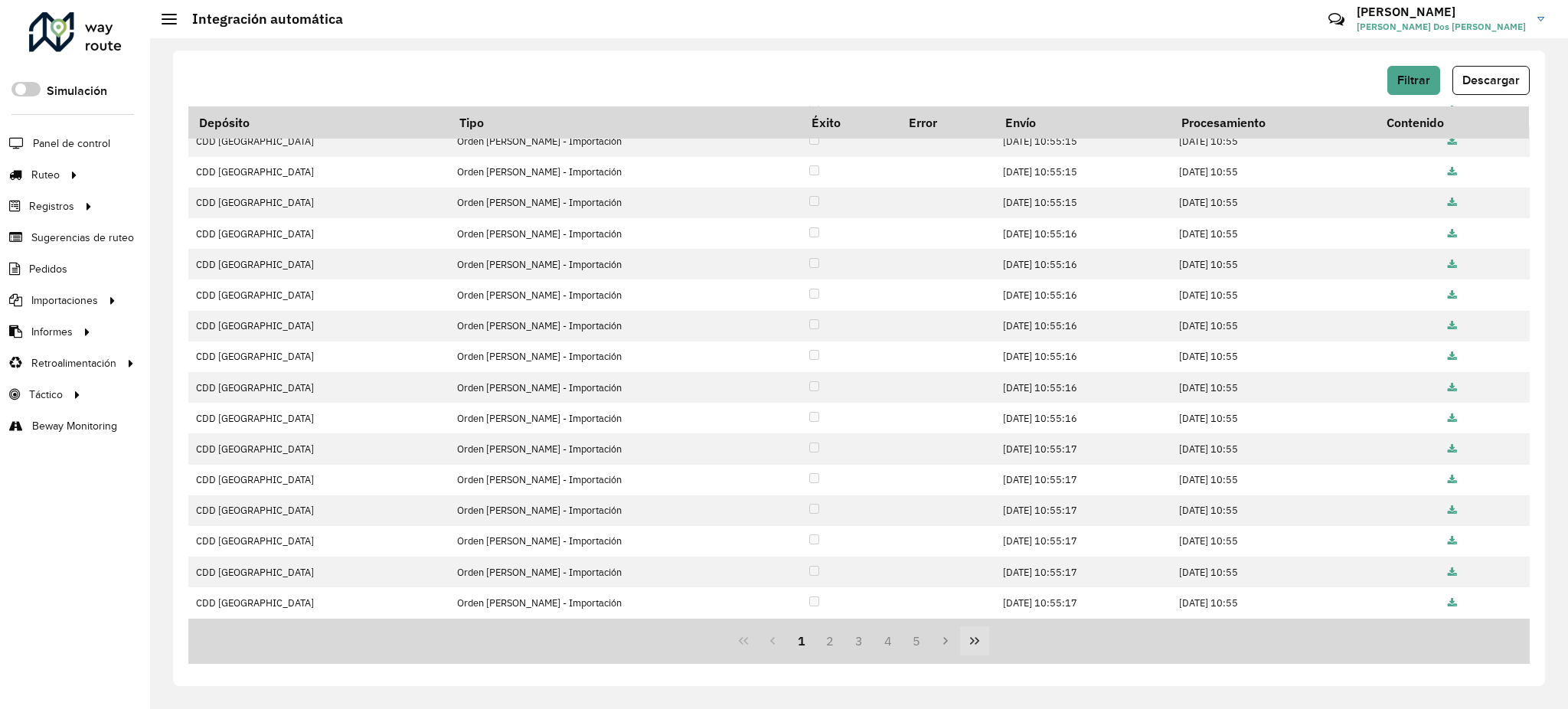
click at [975, 635] on icon "Last Page" at bounding box center [975, 641] width 12 height 12
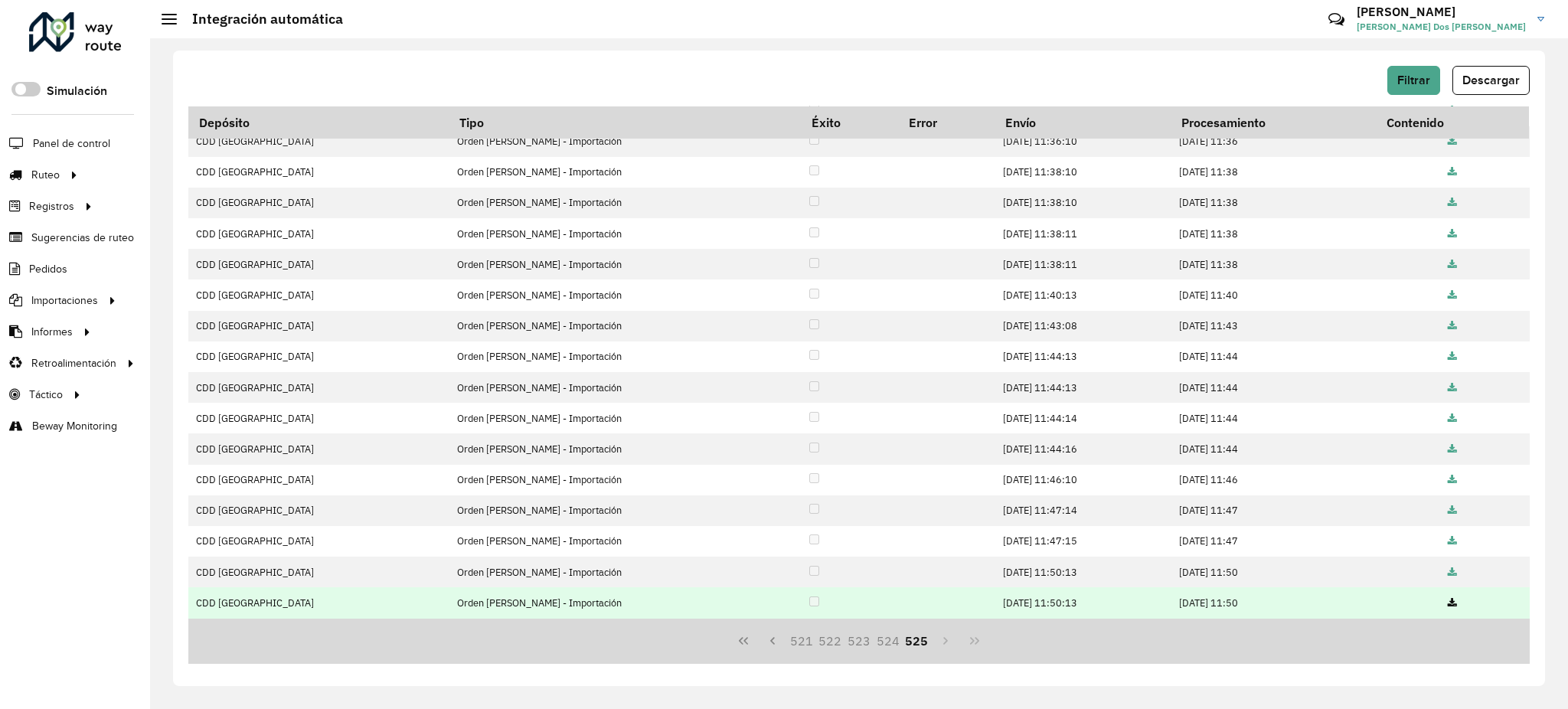
click at [1448, 605] on icon at bounding box center [1452, 604] width 9 height 10
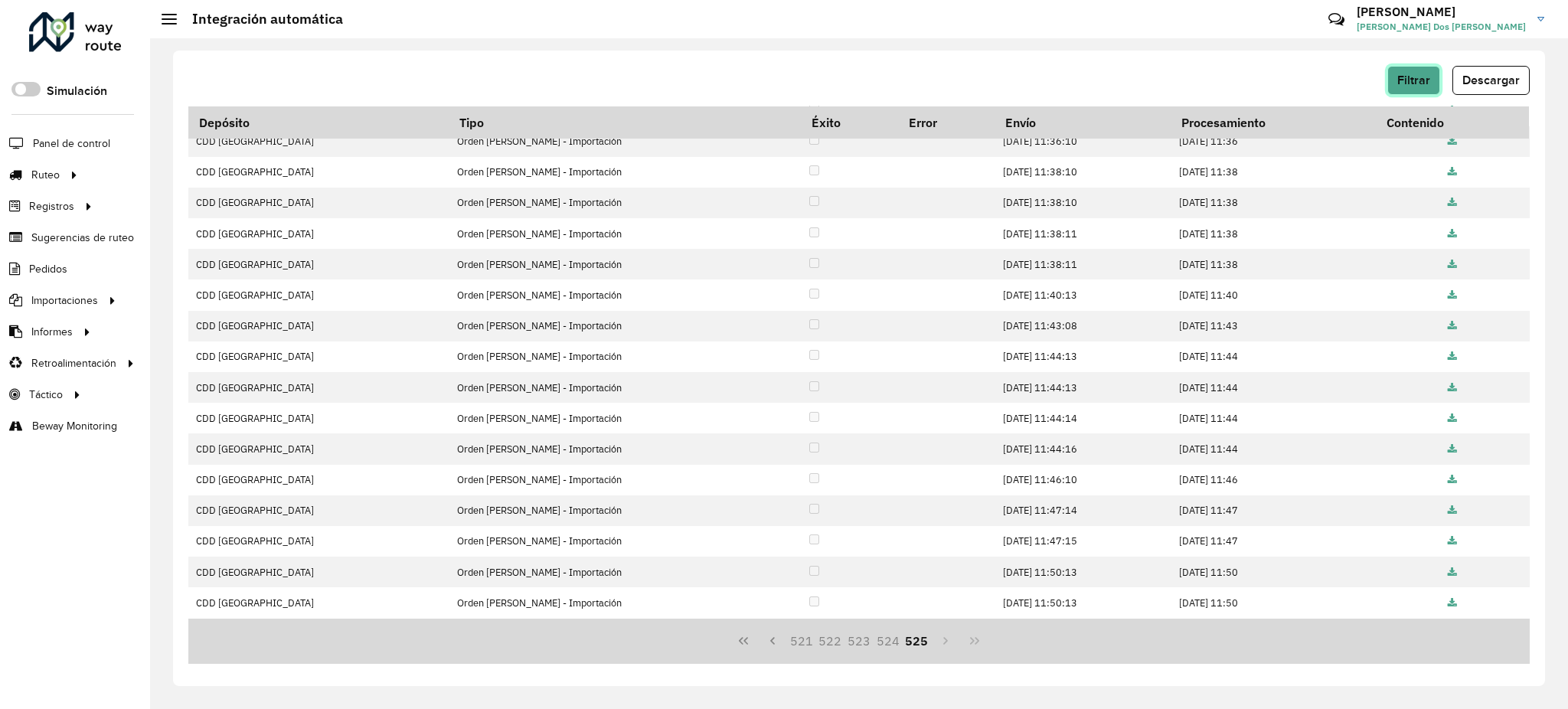
click at [1417, 81] on span "Filtrar" at bounding box center [1413, 79] width 33 height 13
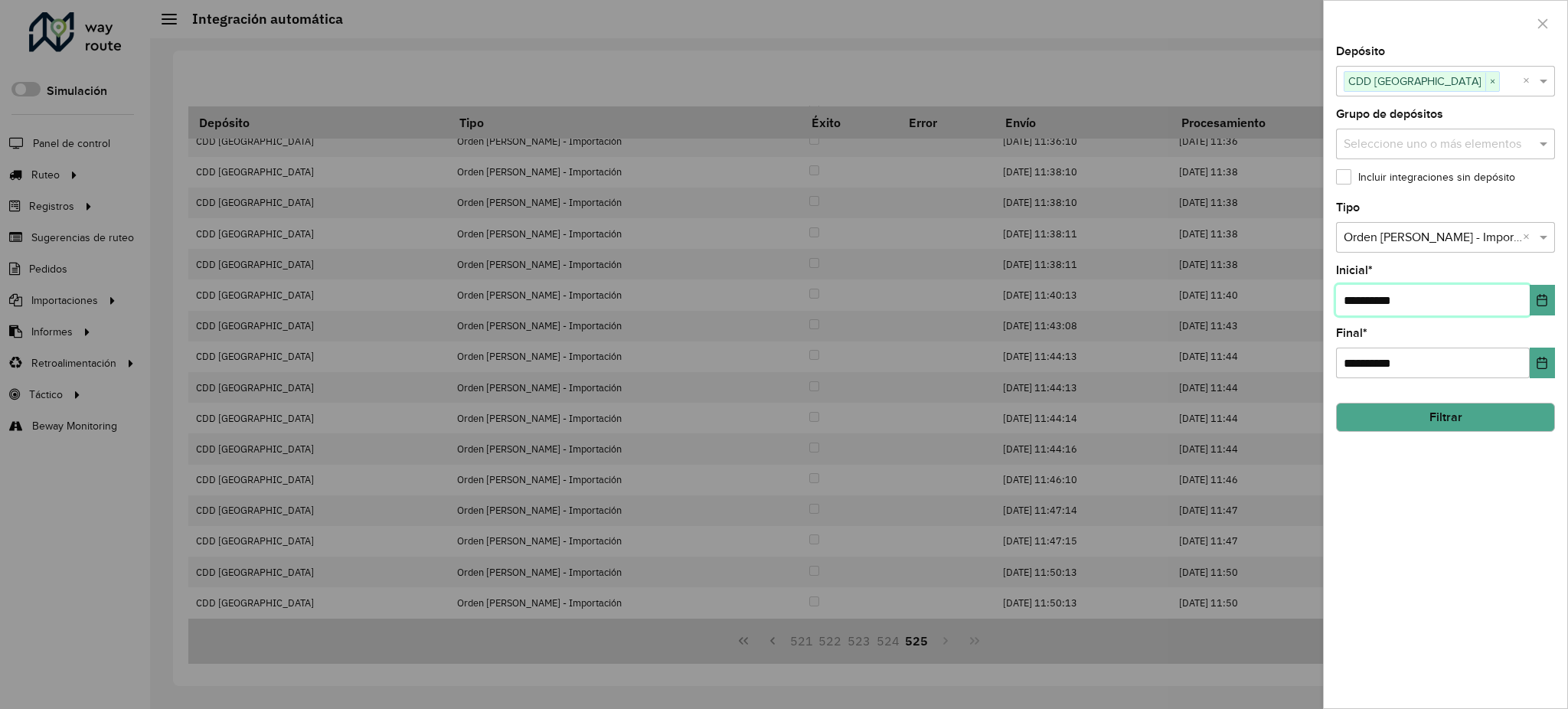
click at [1500, 303] on input "**********" at bounding box center [1432, 299] width 193 height 31
click at [1540, 302] on icon "Choose Date" at bounding box center [1542, 300] width 12 height 12
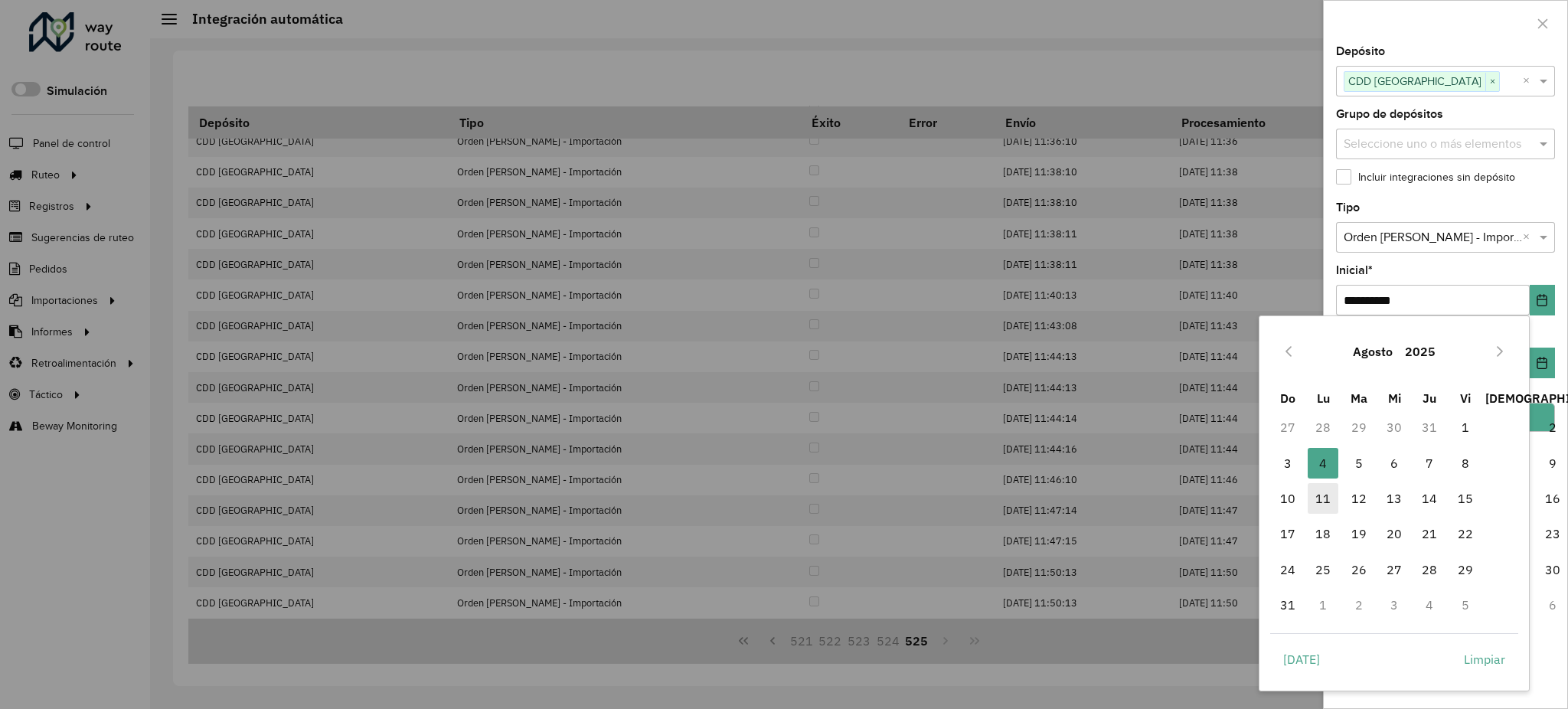
click at [1327, 496] on span "11" at bounding box center [1323, 498] width 31 height 31
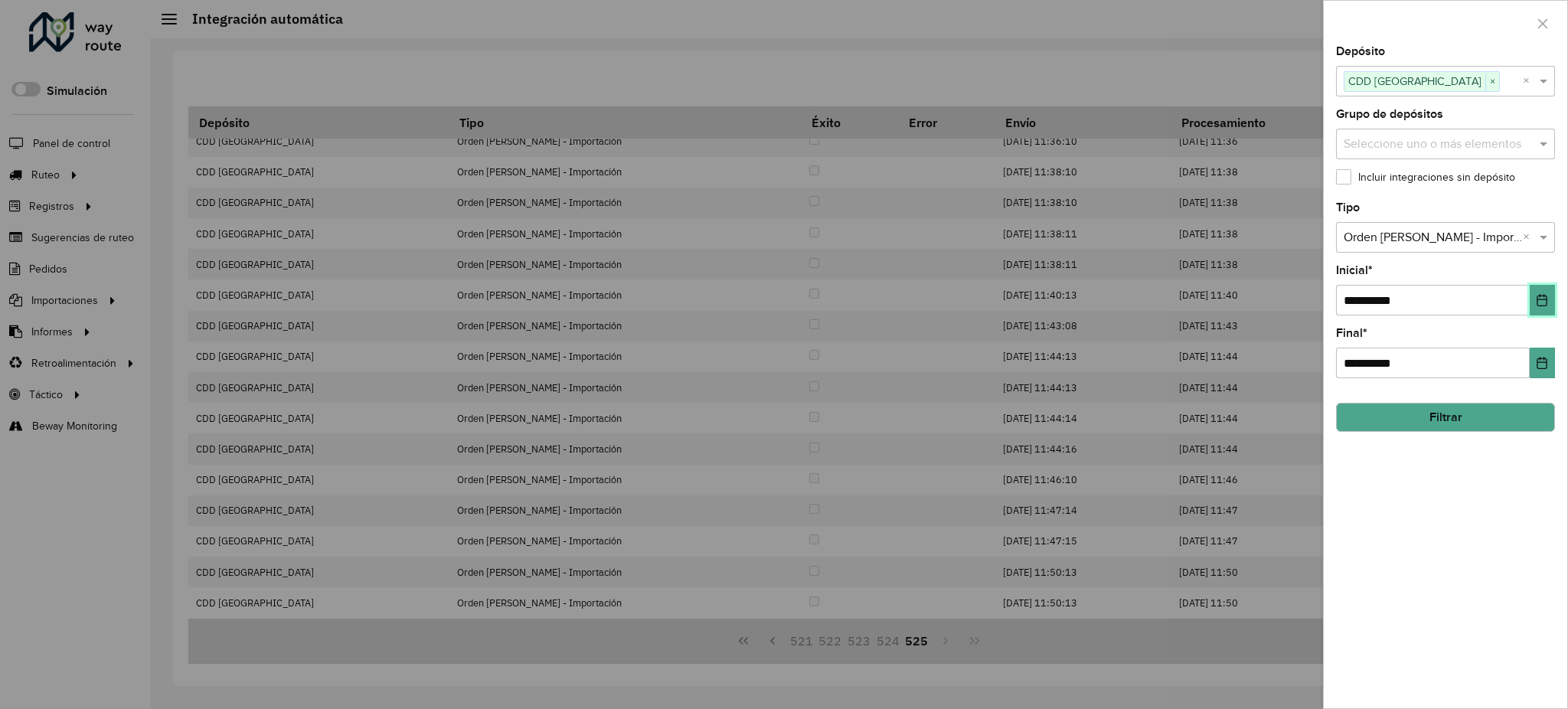
click at [1539, 302] on icon "Choose Date" at bounding box center [1542, 300] width 12 height 12
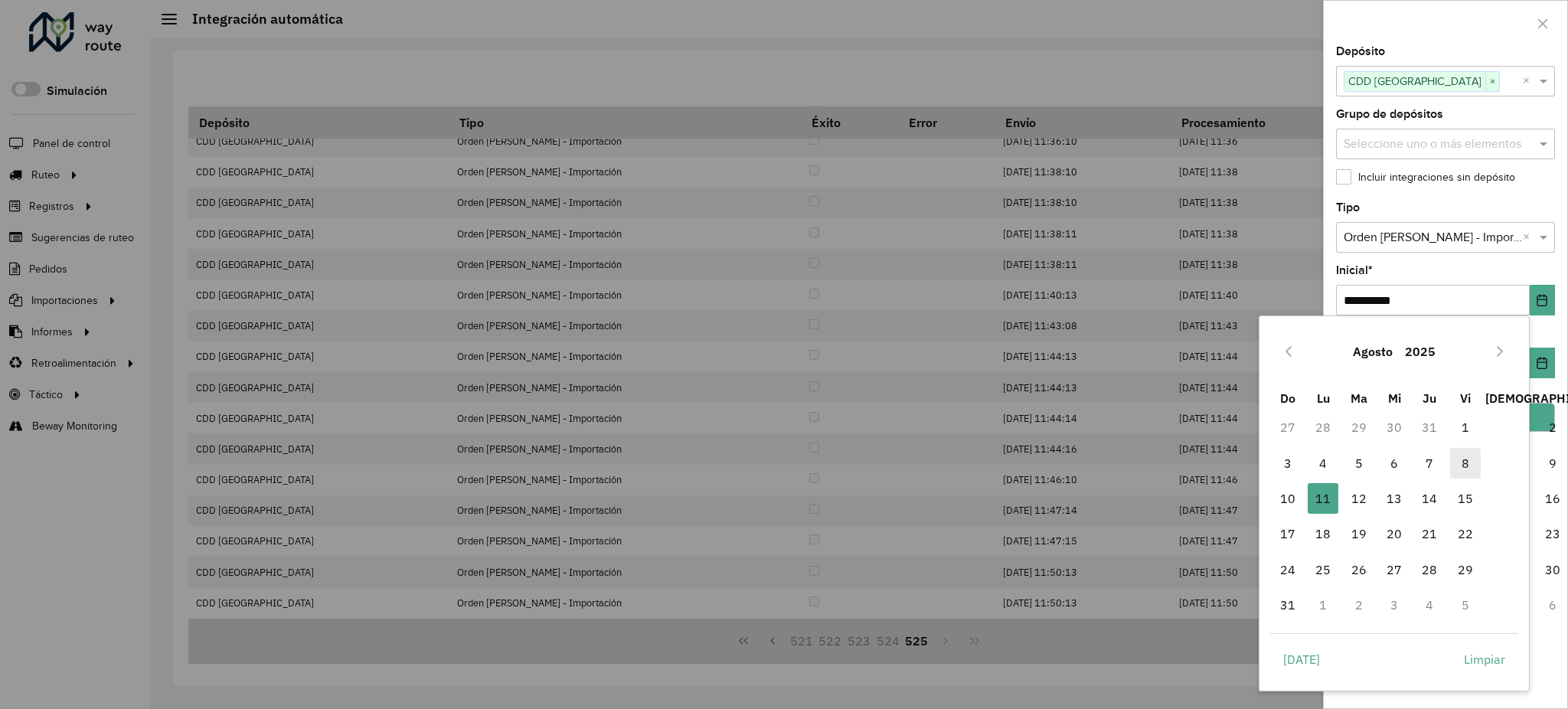
click at [1472, 462] on span "8" at bounding box center [1465, 463] width 31 height 31
type input "**********"
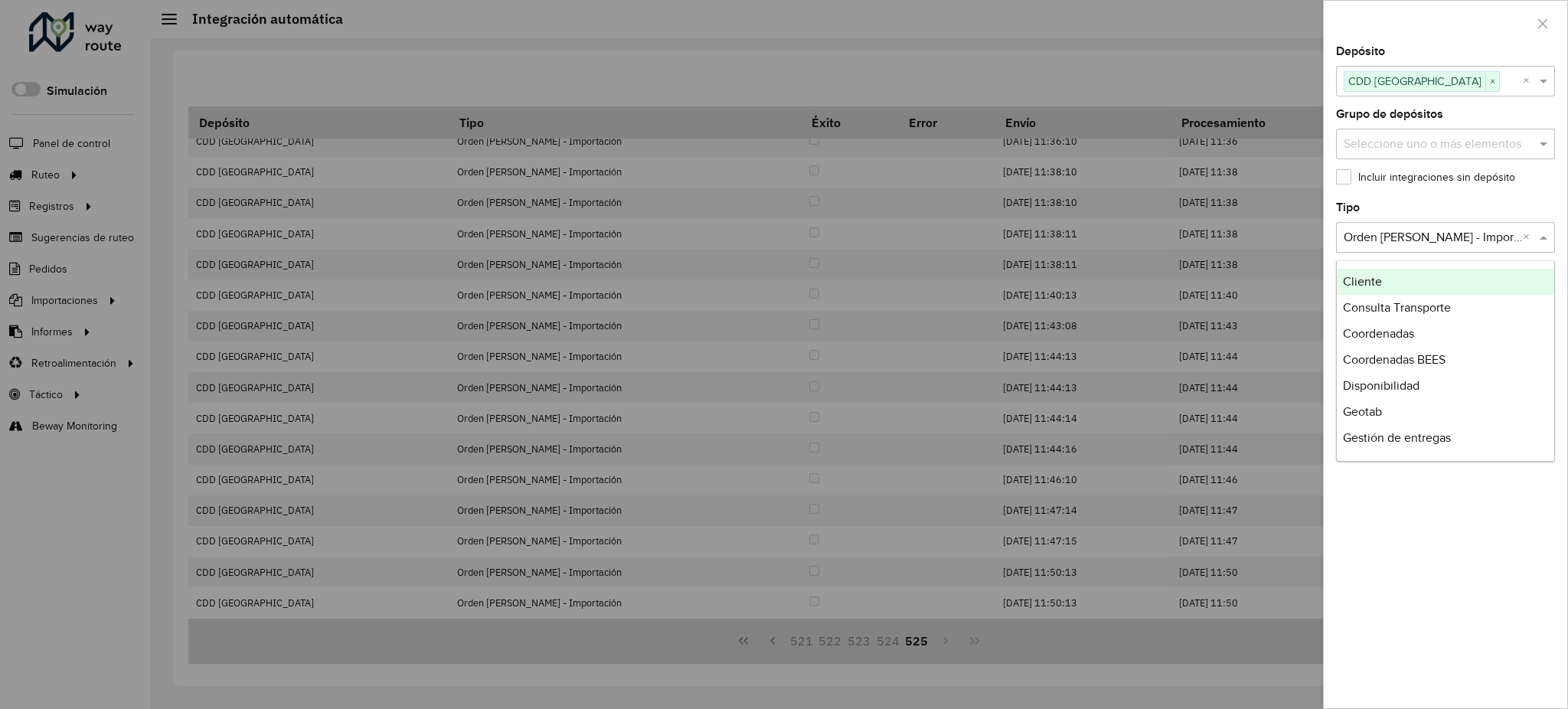
click at [1448, 236] on input "text" at bounding box center [1430, 238] width 174 height 19
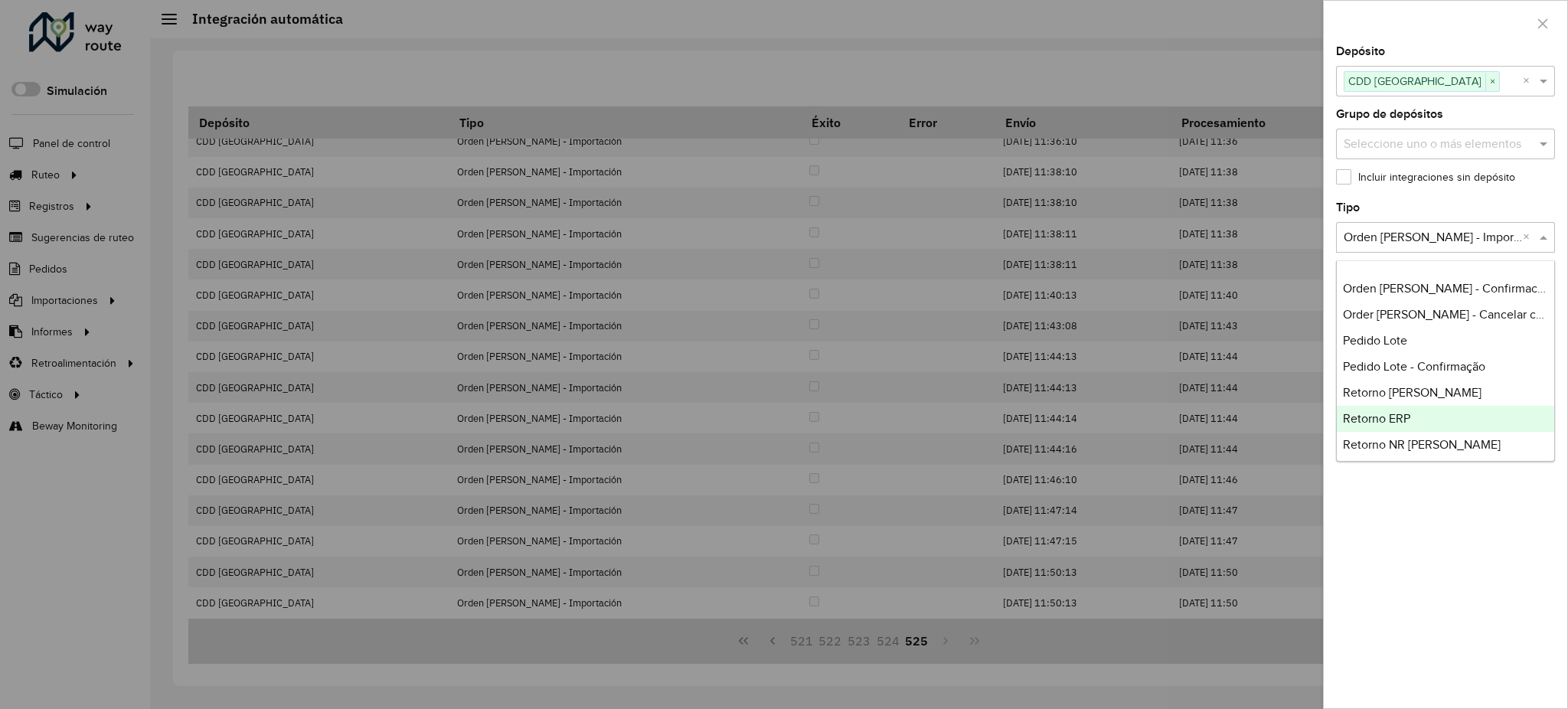
scroll to position [203, 0]
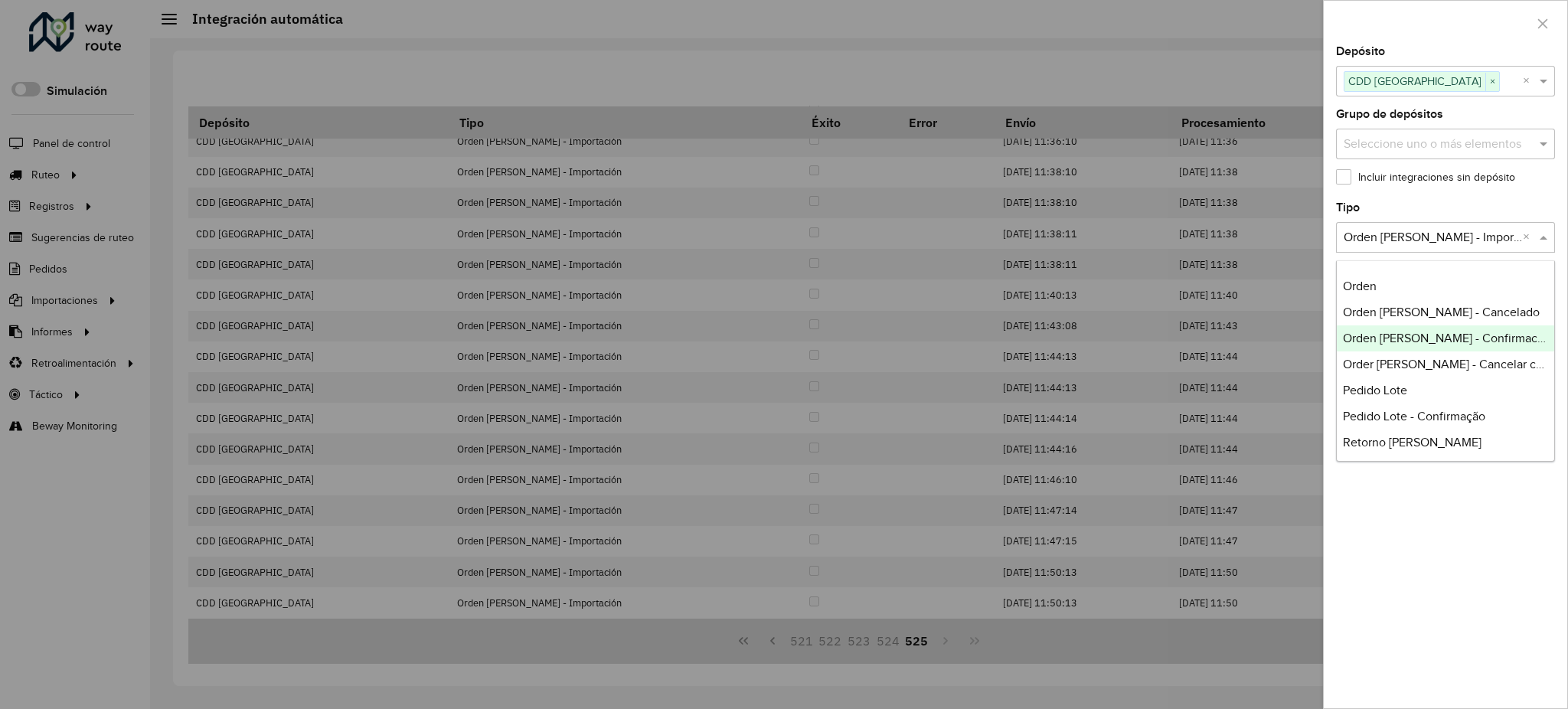
click at [1450, 340] on span "Orden [PERSON_NAME] - Confirmación" at bounding box center [1448, 337] width 211 height 13
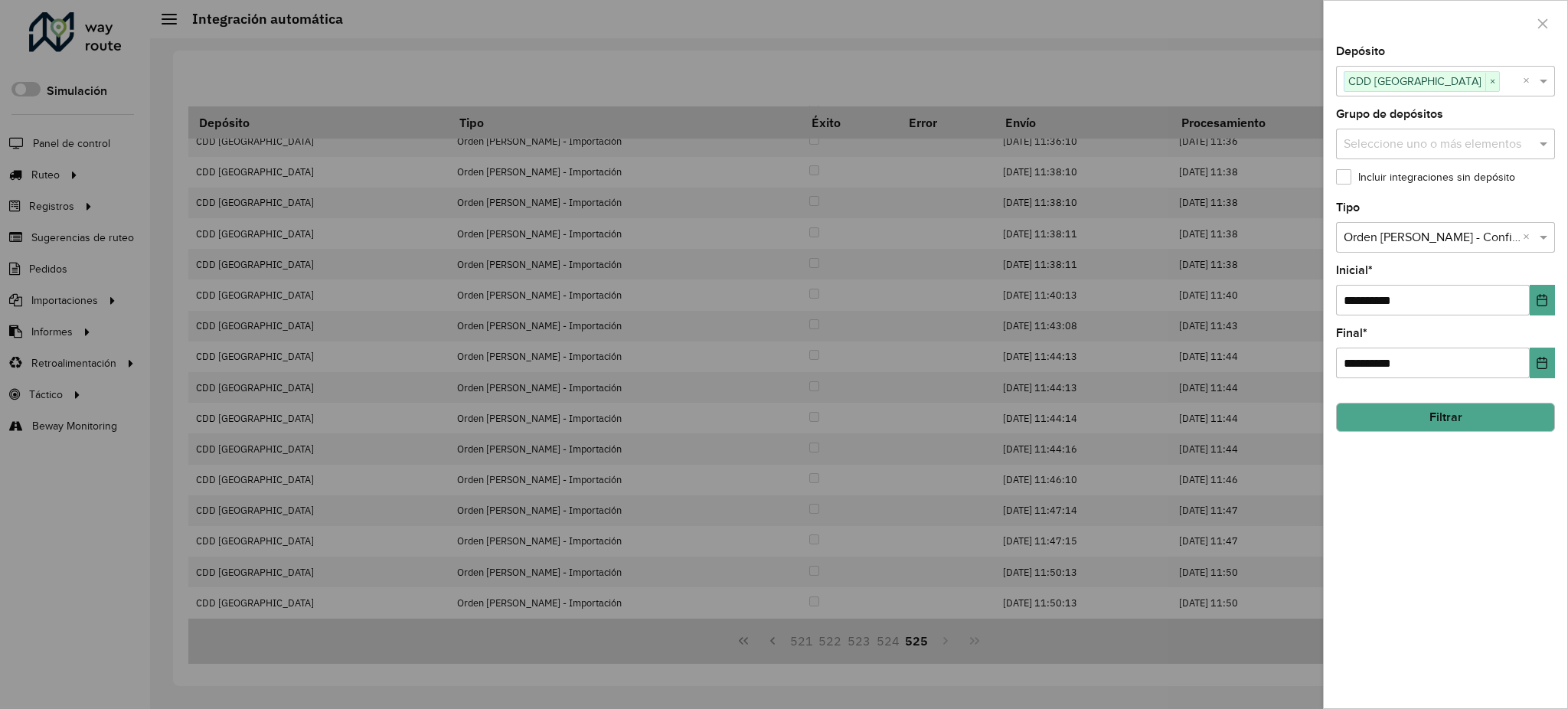
click at [1434, 413] on button "Filtrar" at bounding box center [1445, 416] width 219 height 29
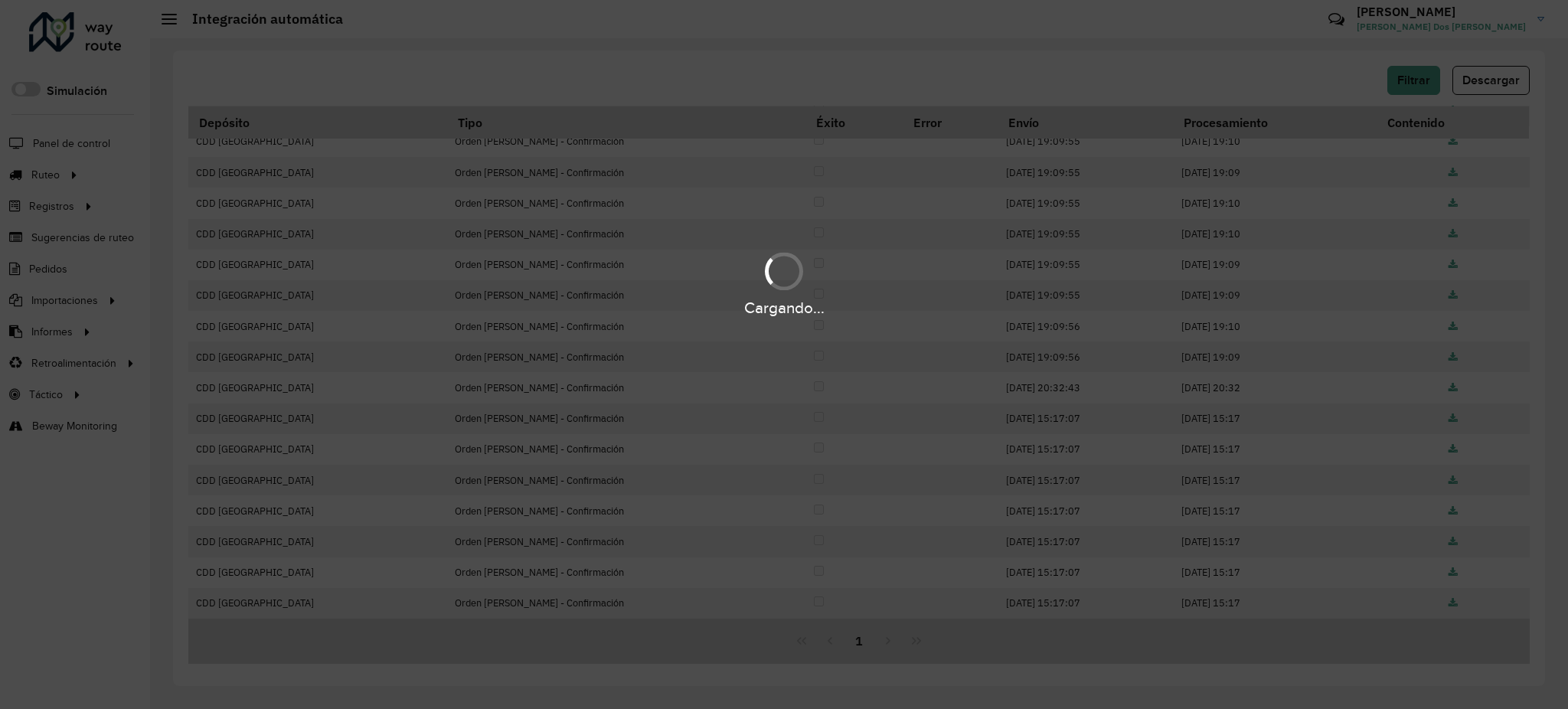
scroll to position [44, 0]
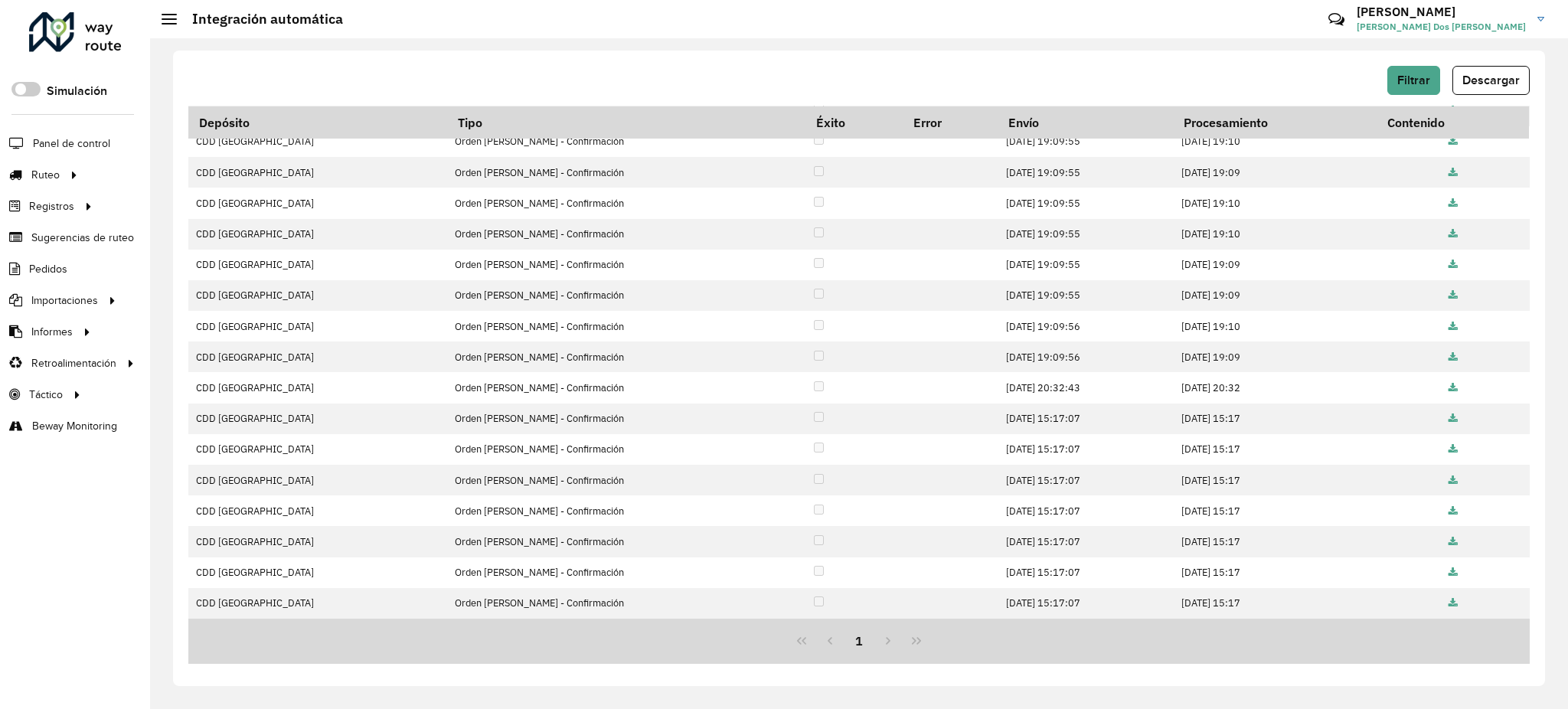
click at [915, 641] on div "1" at bounding box center [859, 642] width 1342 height 46
click at [926, 642] on div "1" at bounding box center [859, 642] width 1342 height 46
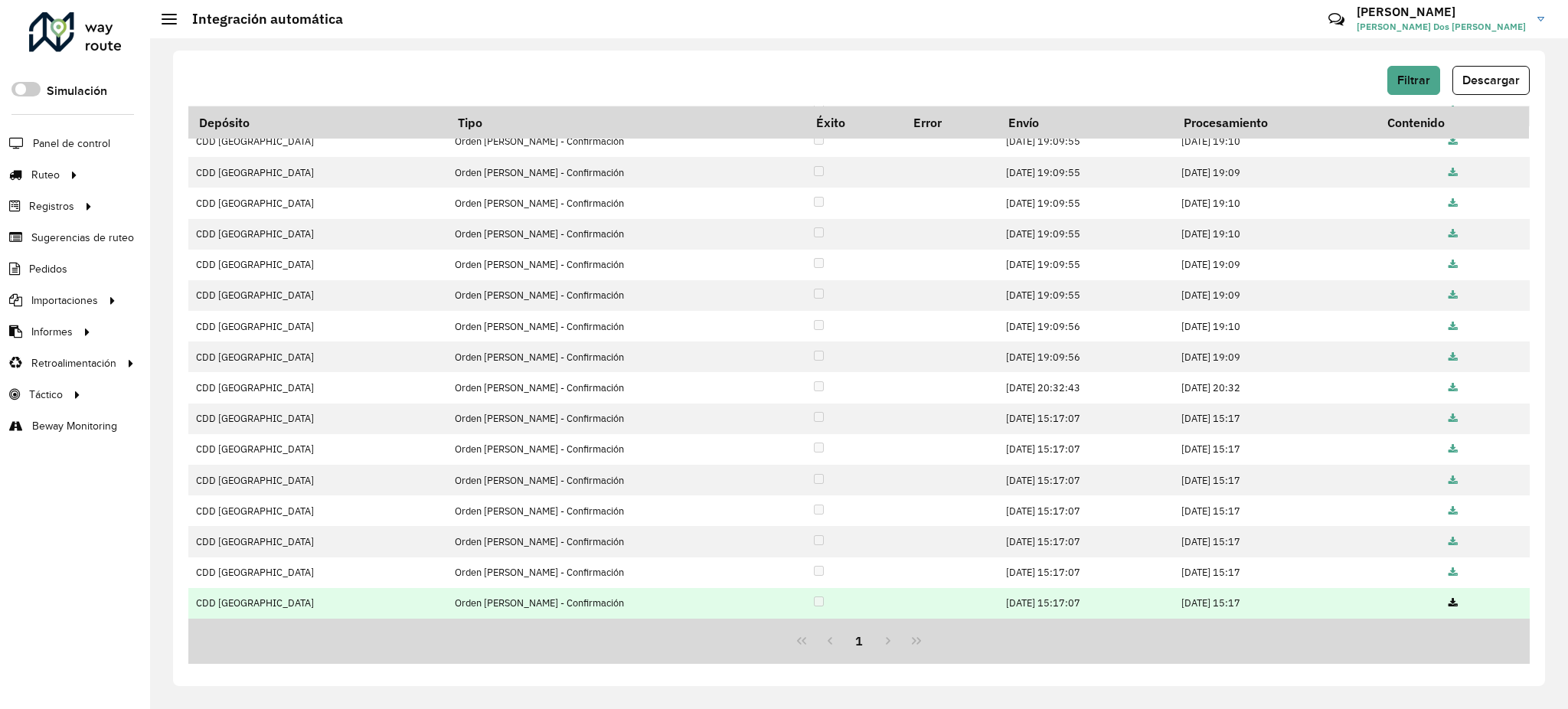
click at [1449, 599] on icon at bounding box center [1453, 604] width 9 height 10
